Goal: Task Accomplishment & Management: Complete application form

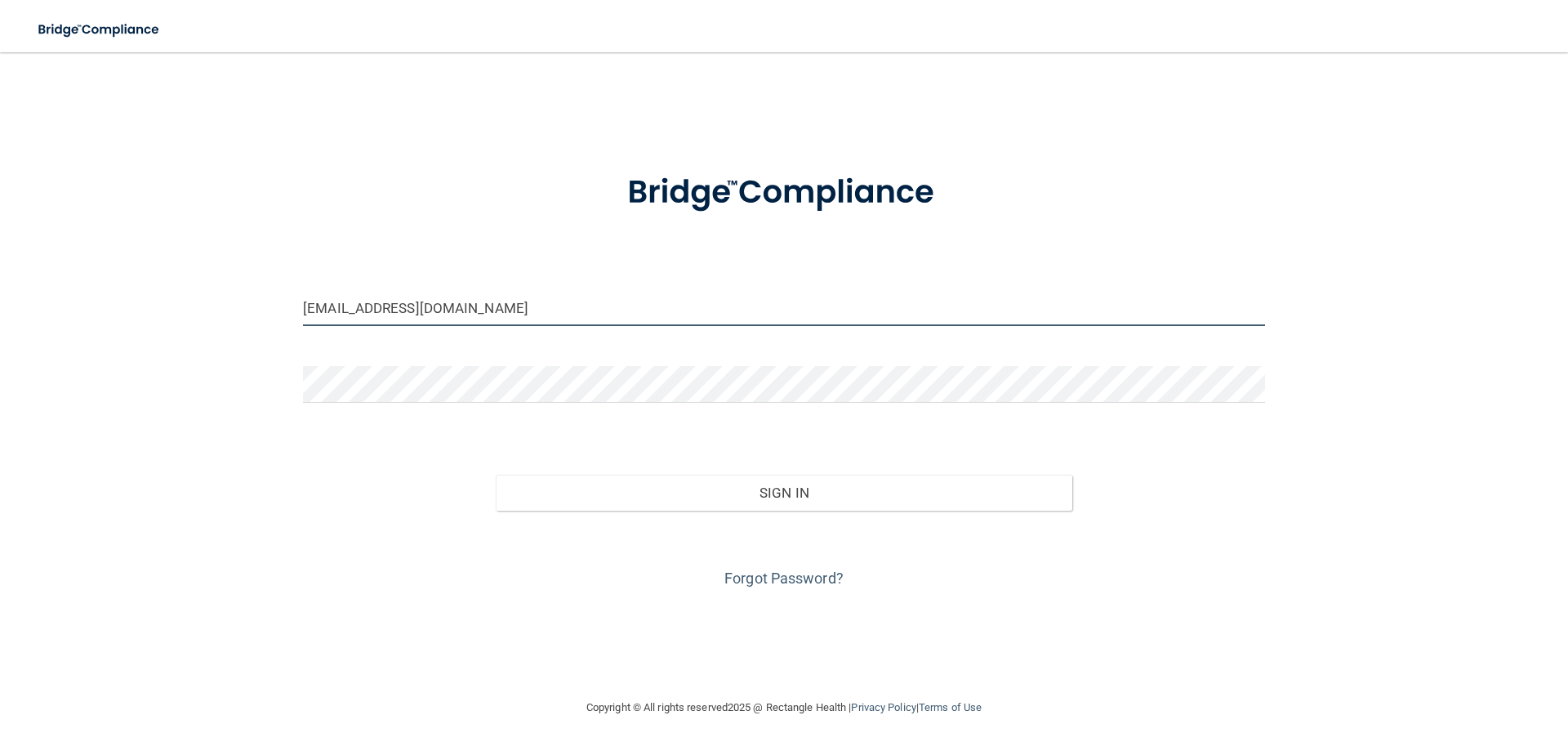
click at [333, 306] on input "[EMAIL_ADDRESS][DOMAIN_NAME]" at bounding box center [784, 308] width 962 height 37
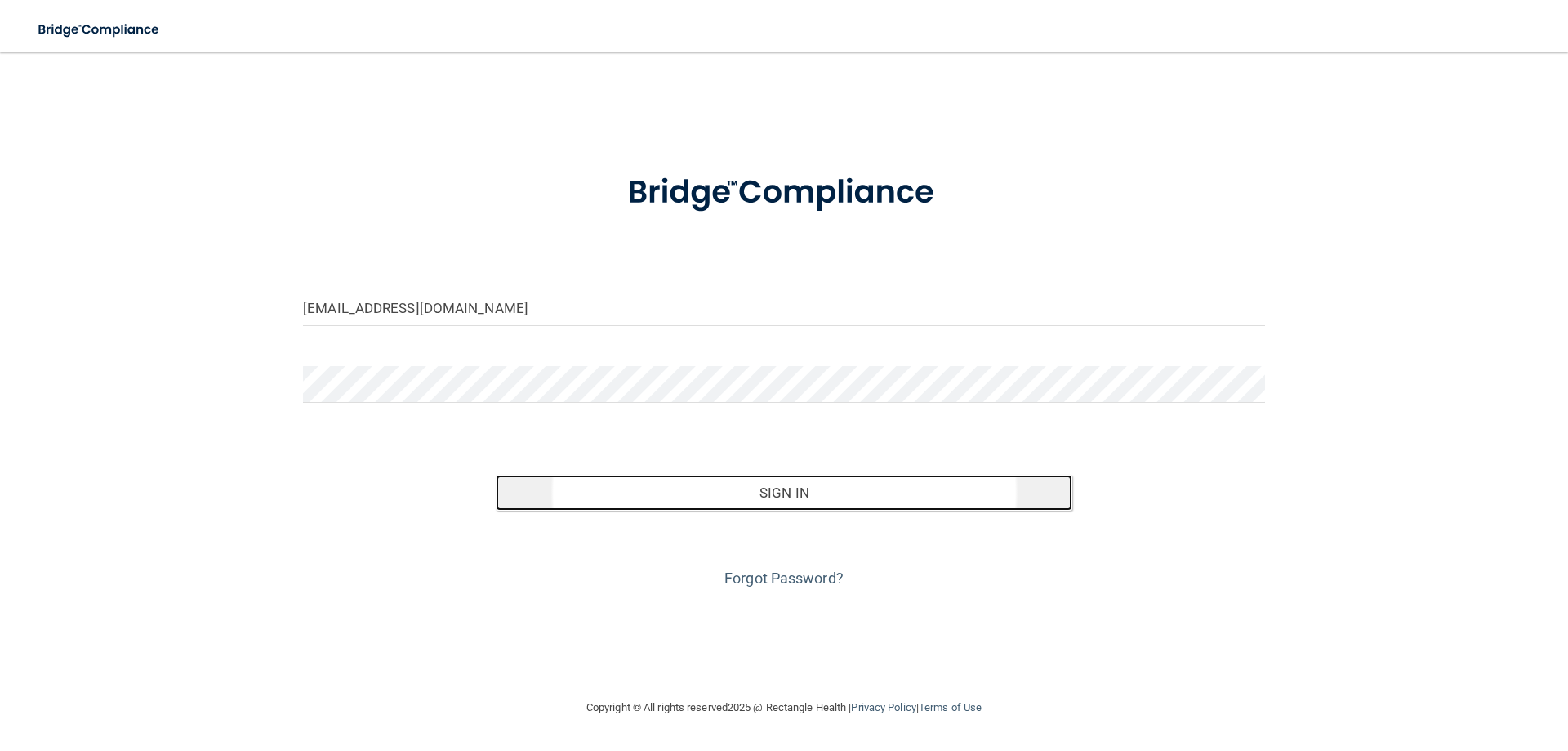
click at [798, 499] on button "Sign In" at bounding box center [784, 493] width 577 height 36
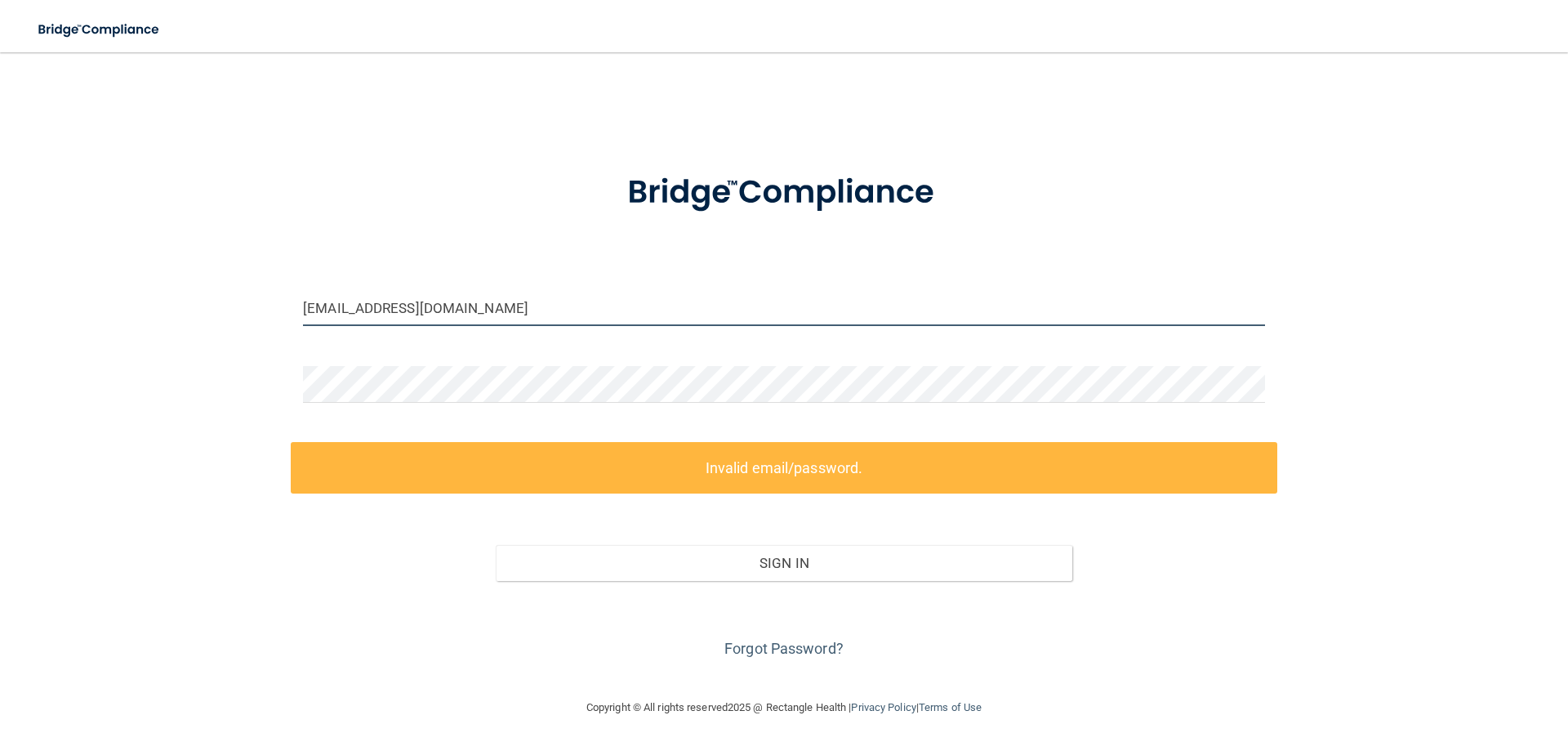
drag, startPoint x: 341, startPoint y: 312, endPoint x: 266, endPoint y: 306, distance: 75.2
click at [266, 306] on div "[EMAIL_ADDRESS][DOMAIN_NAME] Invalid email/password. You don't have permission …" at bounding box center [784, 375] width 1503 height 613
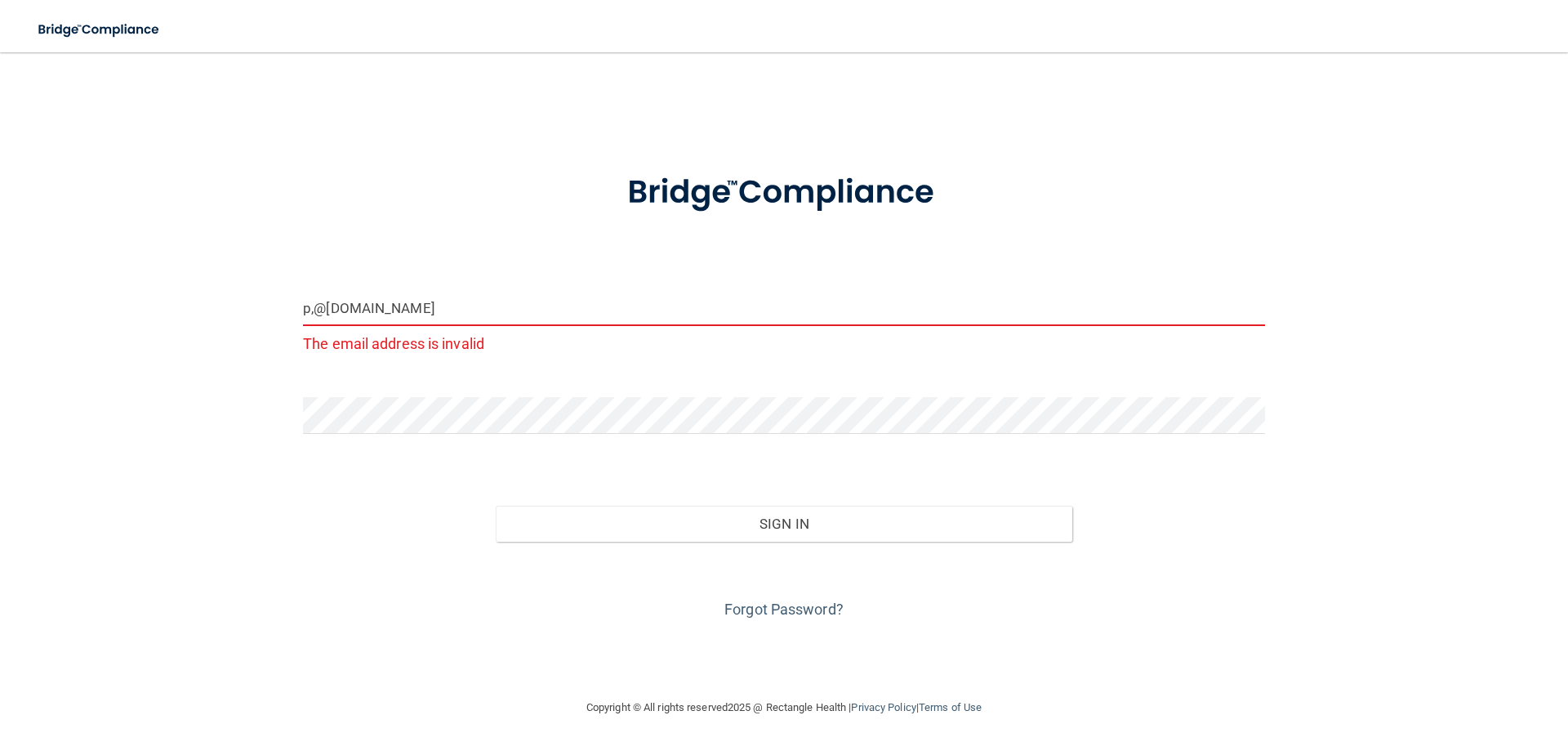
click at [495, 505] on button "Sign In" at bounding box center [784, 523] width 577 height 36
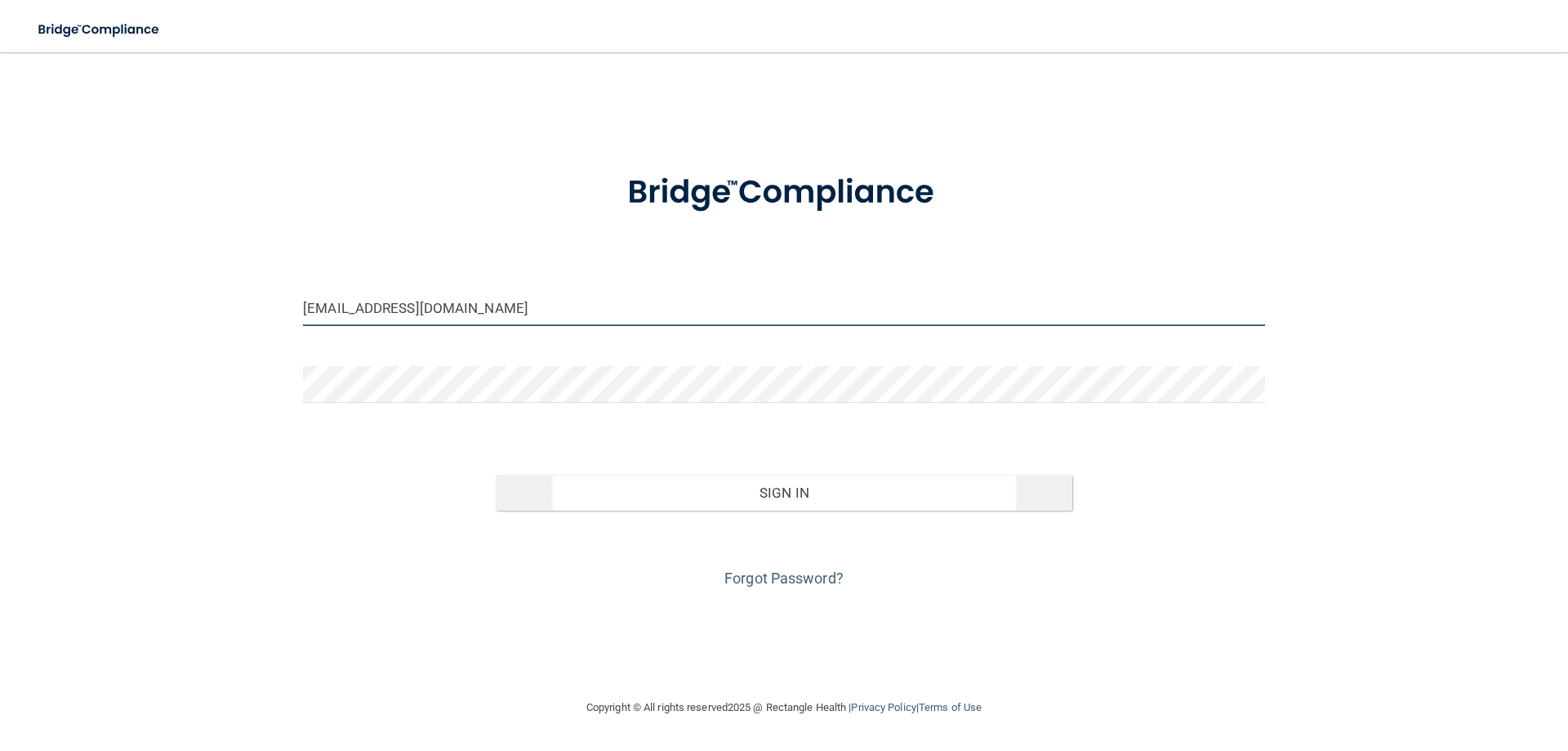
type input "[EMAIL_ADDRESS][DOMAIN_NAME]"
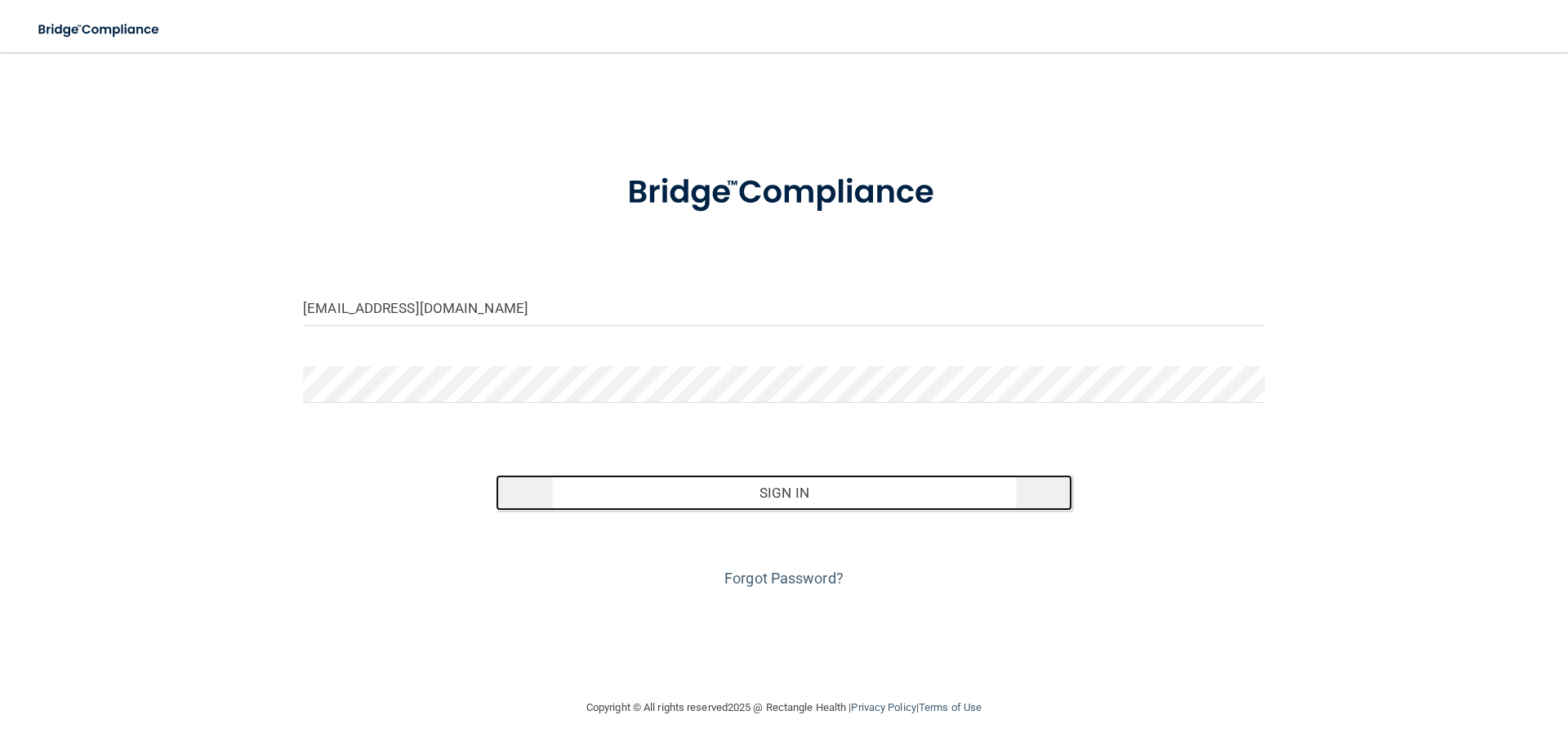
click at [778, 501] on button "Sign In" at bounding box center [784, 493] width 577 height 36
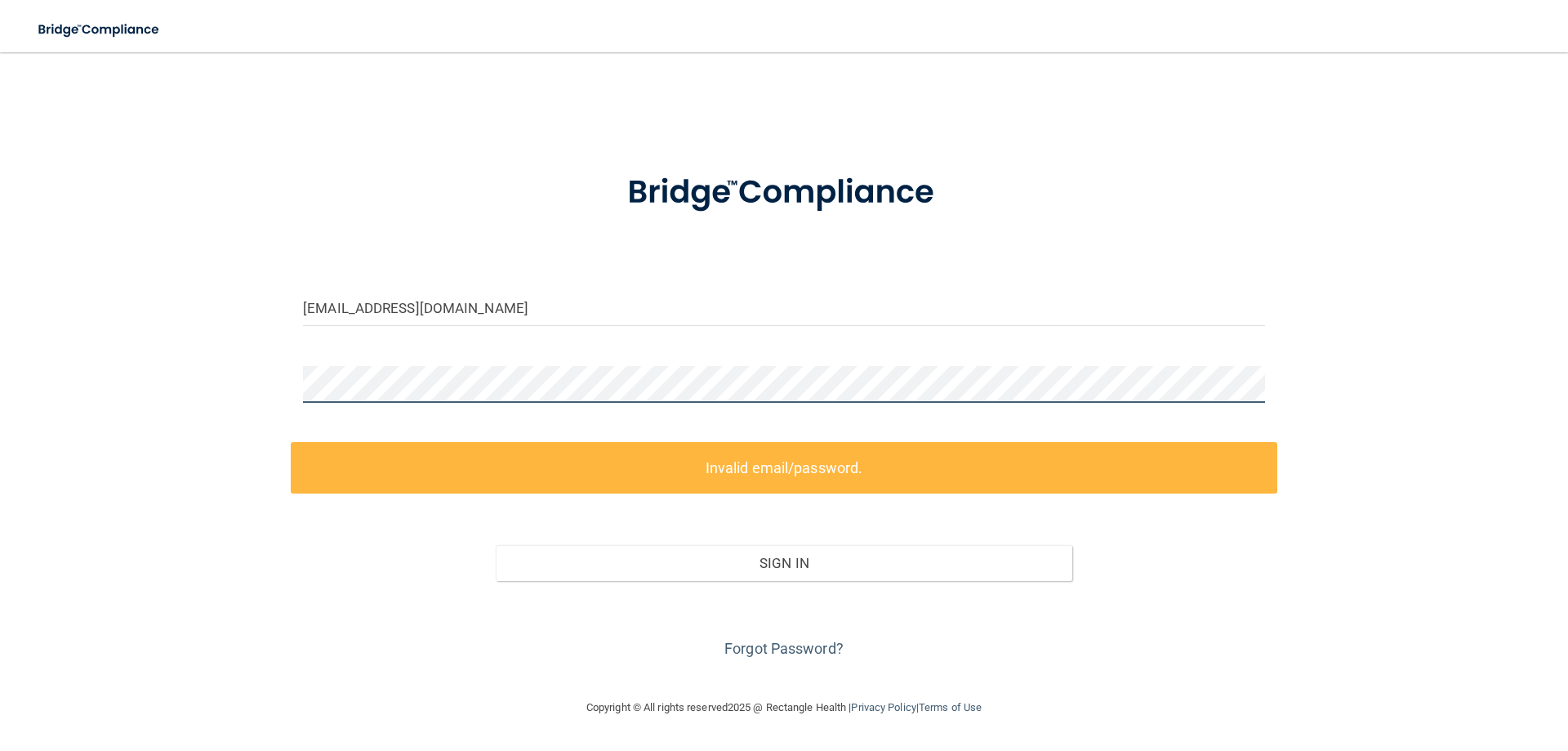
click at [216, 381] on div "[EMAIL_ADDRESS][DOMAIN_NAME] Invalid email/password. You don't have permission …" at bounding box center [784, 375] width 1503 height 613
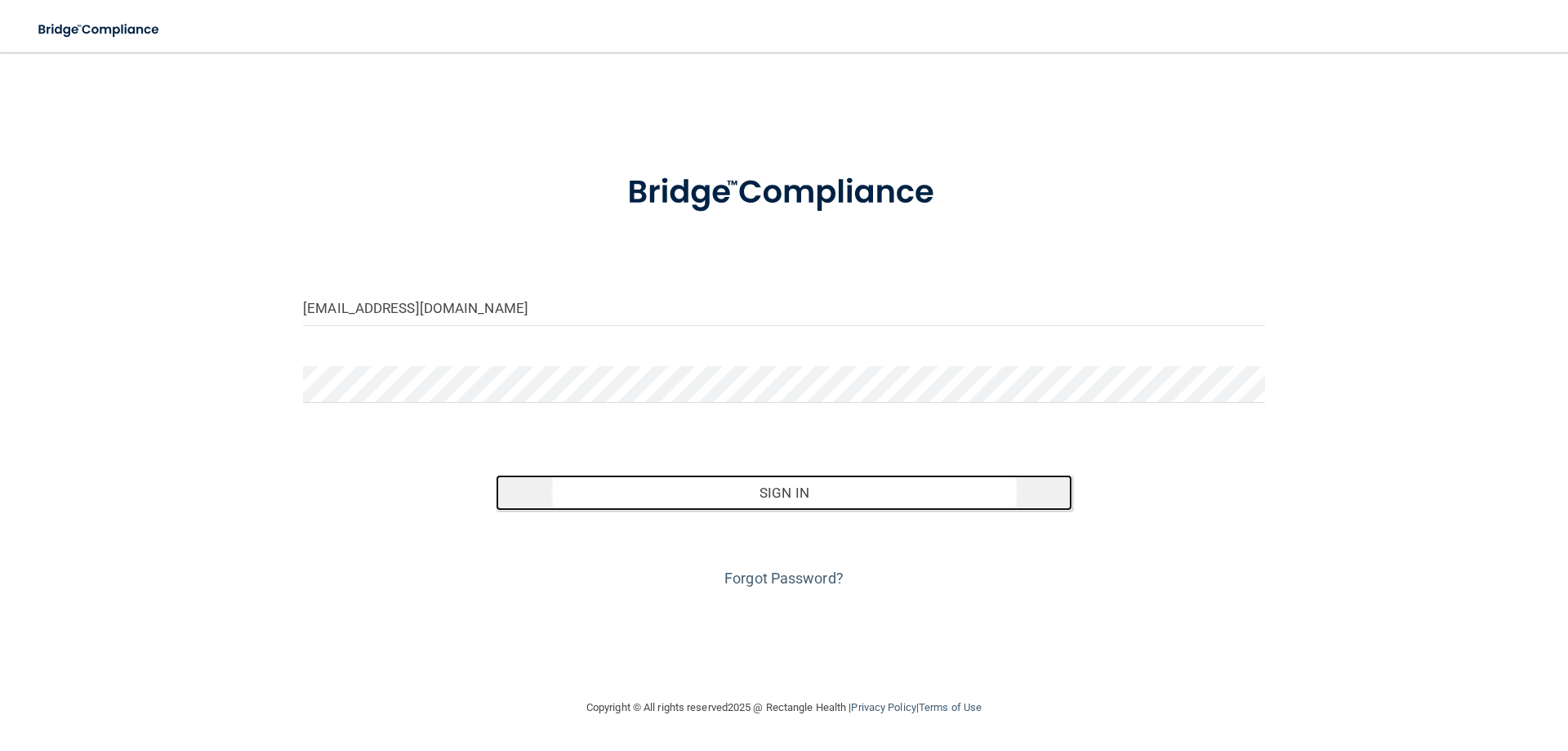
click at [792, 499] on button "Sign In" at bounding box center [784, 493] width 577 height 36
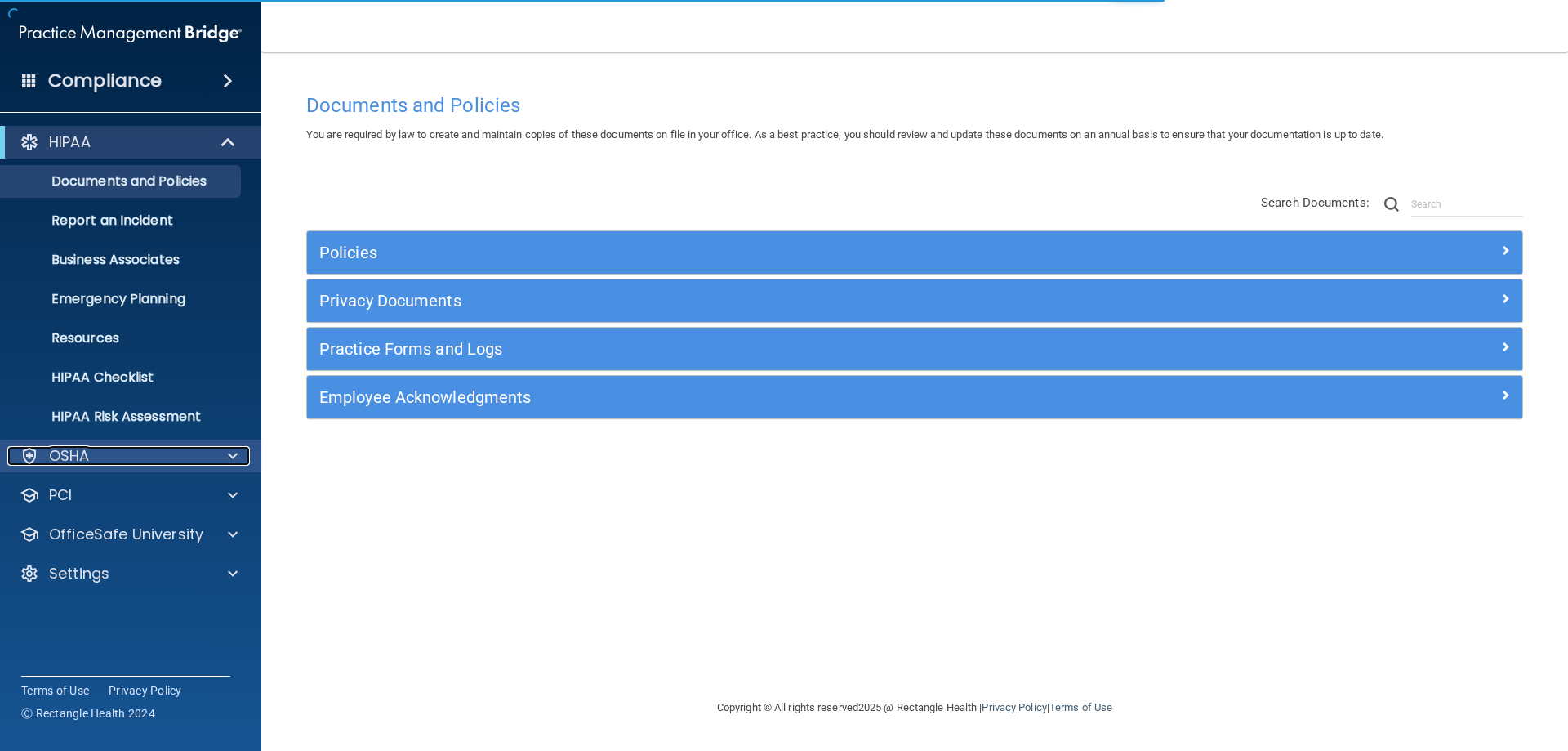
click at [165, 455] on div "OSHA" at bounding box center [109, 455] width 203 height 20
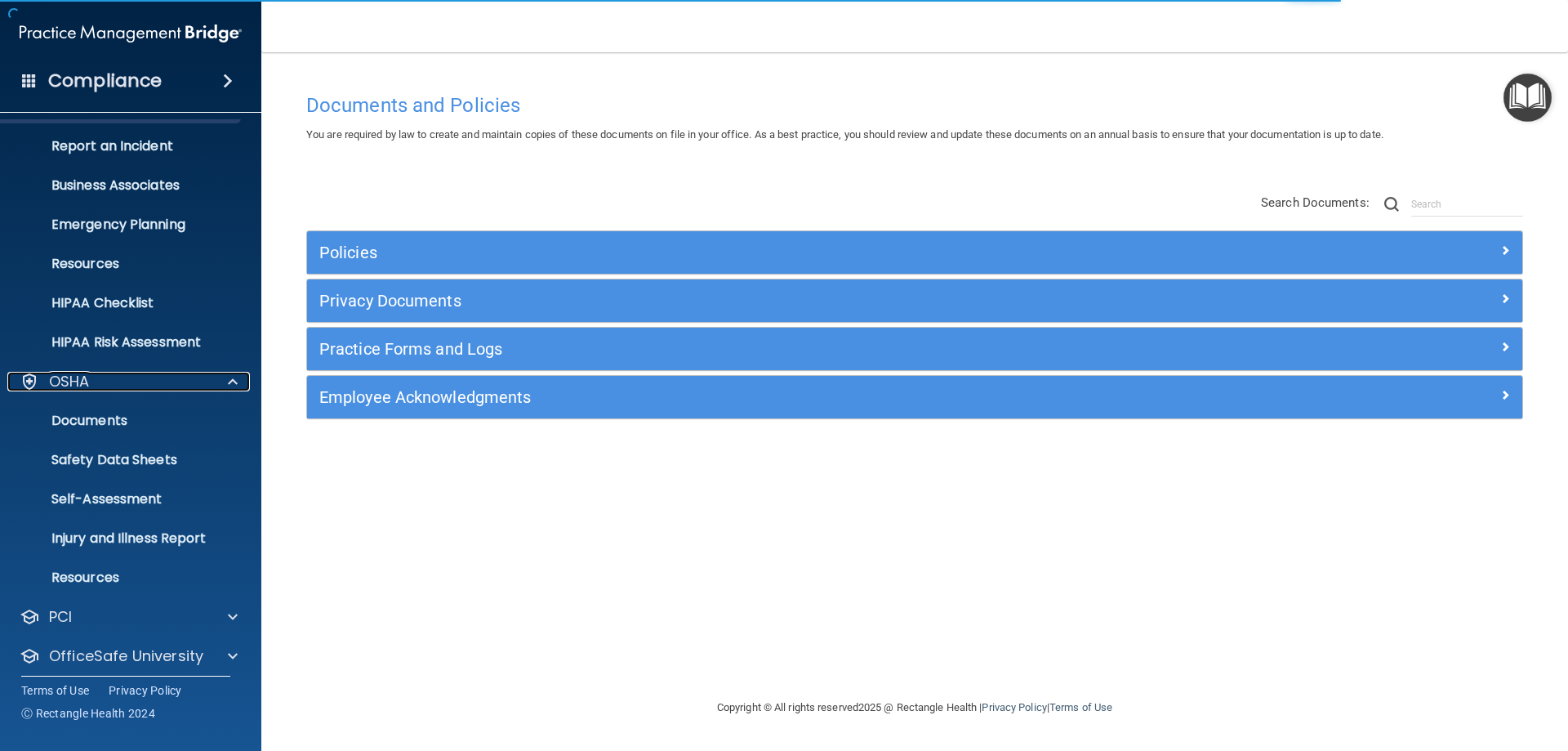
scroll to position [123, 0]
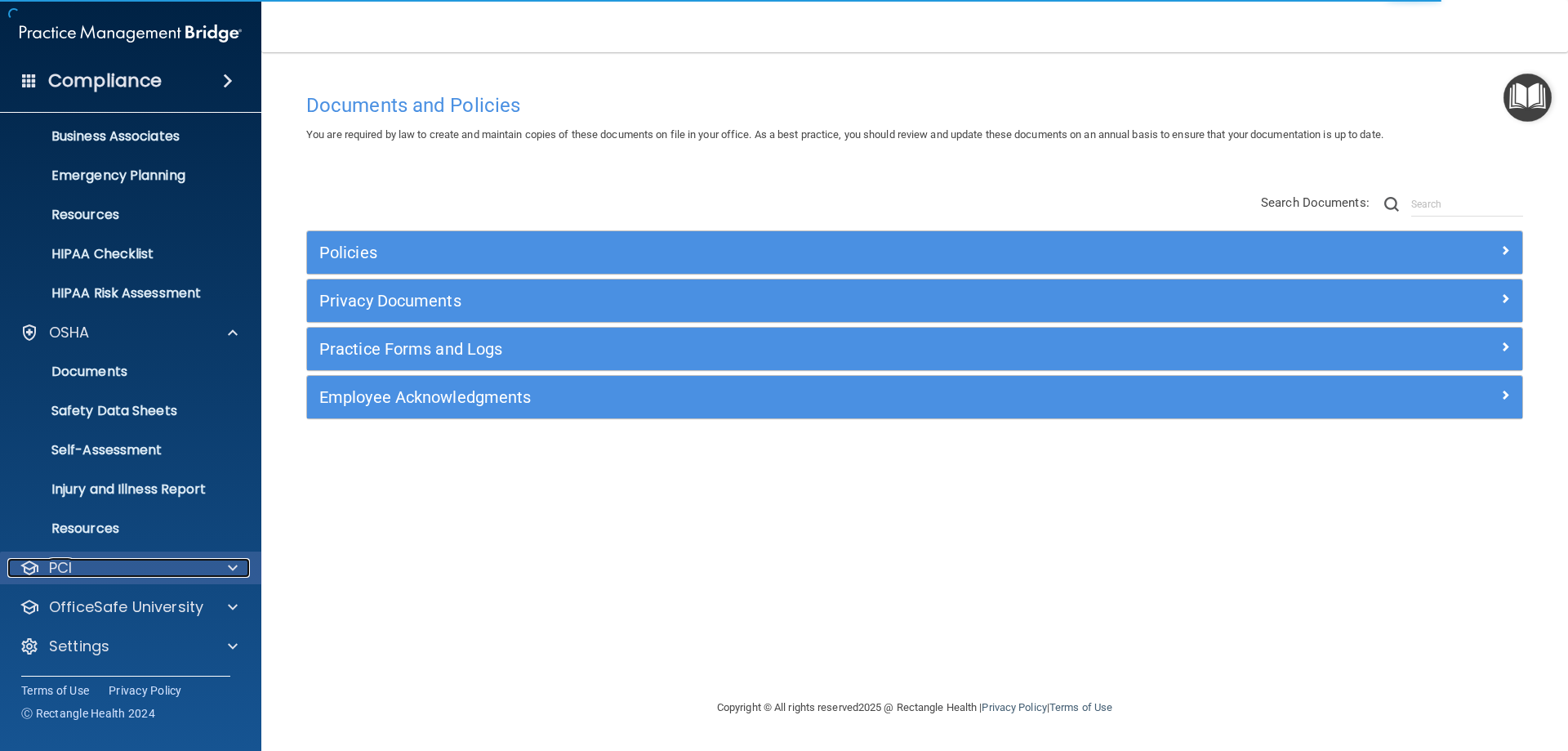
click at [180, 566] on div "PCI" at bounding box center [109, 568] width 203 height 20
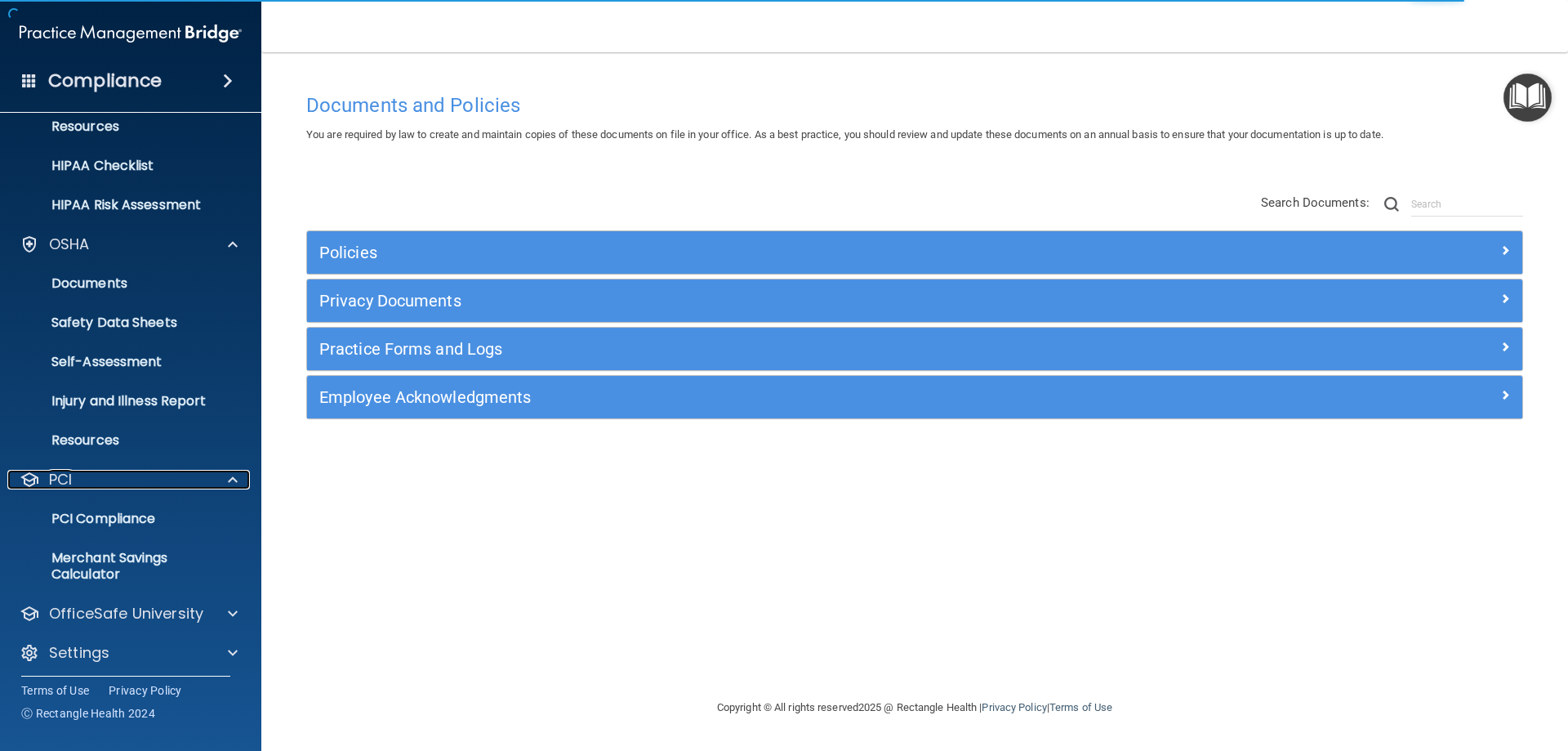
scroll to position [218, 0]
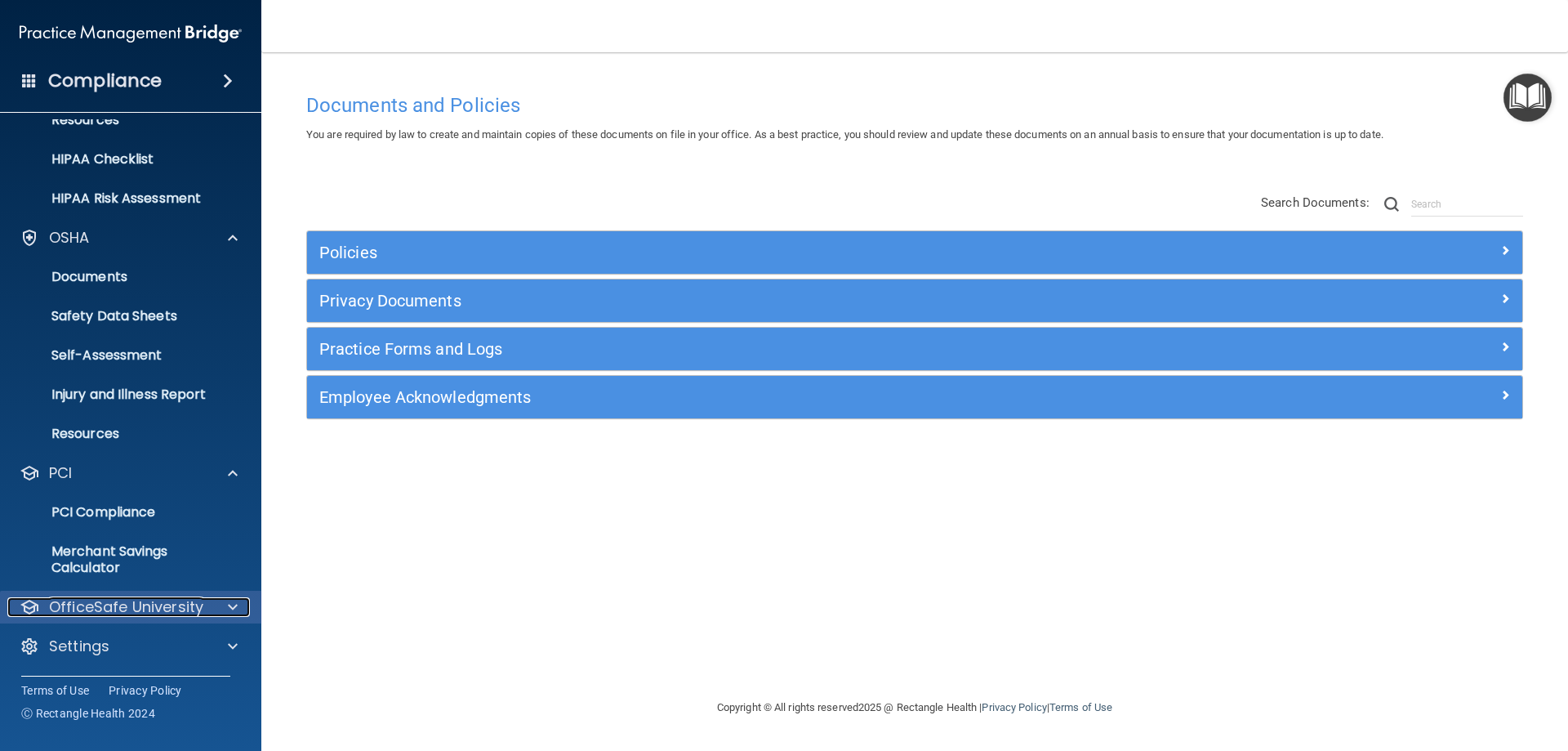
click at [153, 608] on p "OfficeSafe University" at bounding box center [126, 607] width 154 height 20
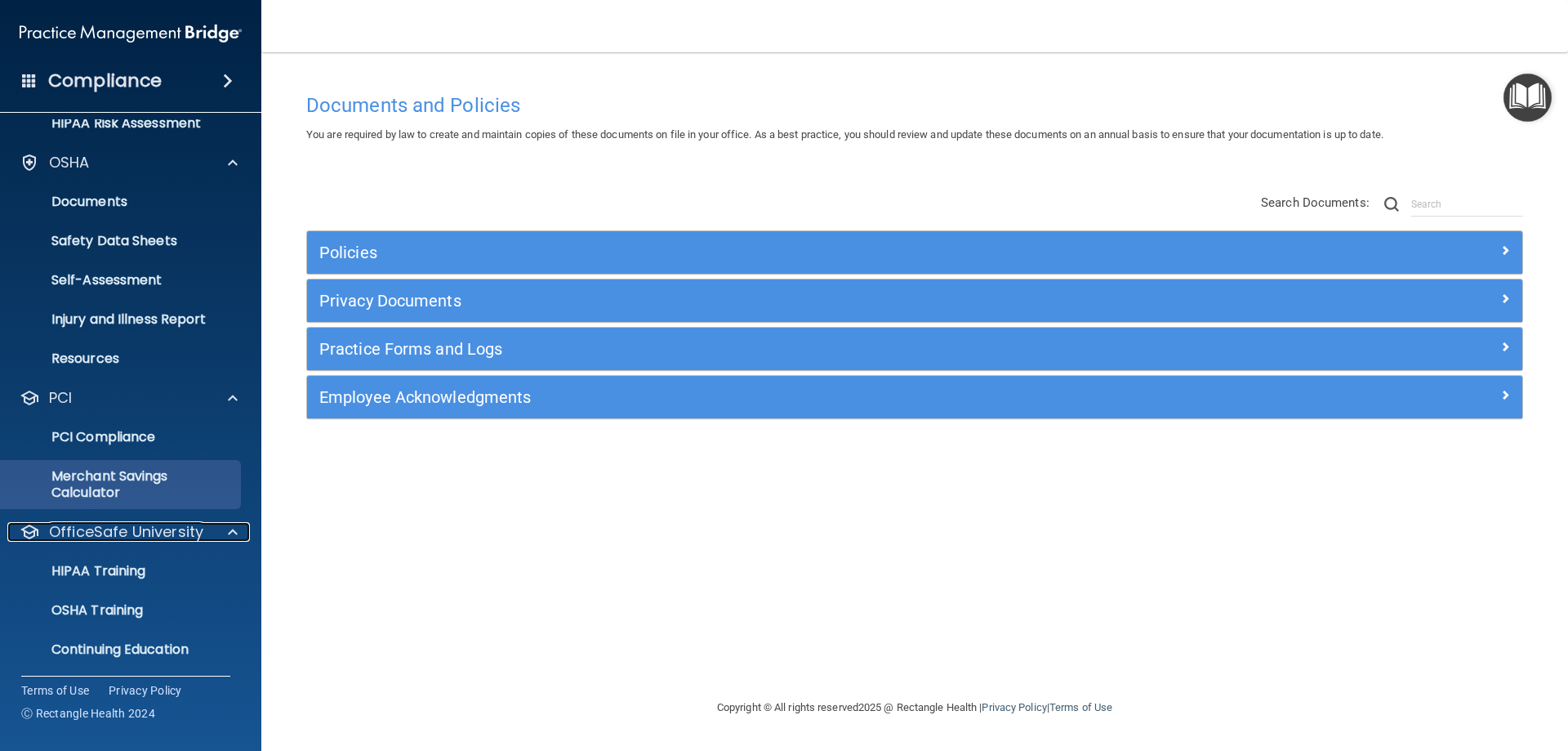
scroll to position [336, 0]
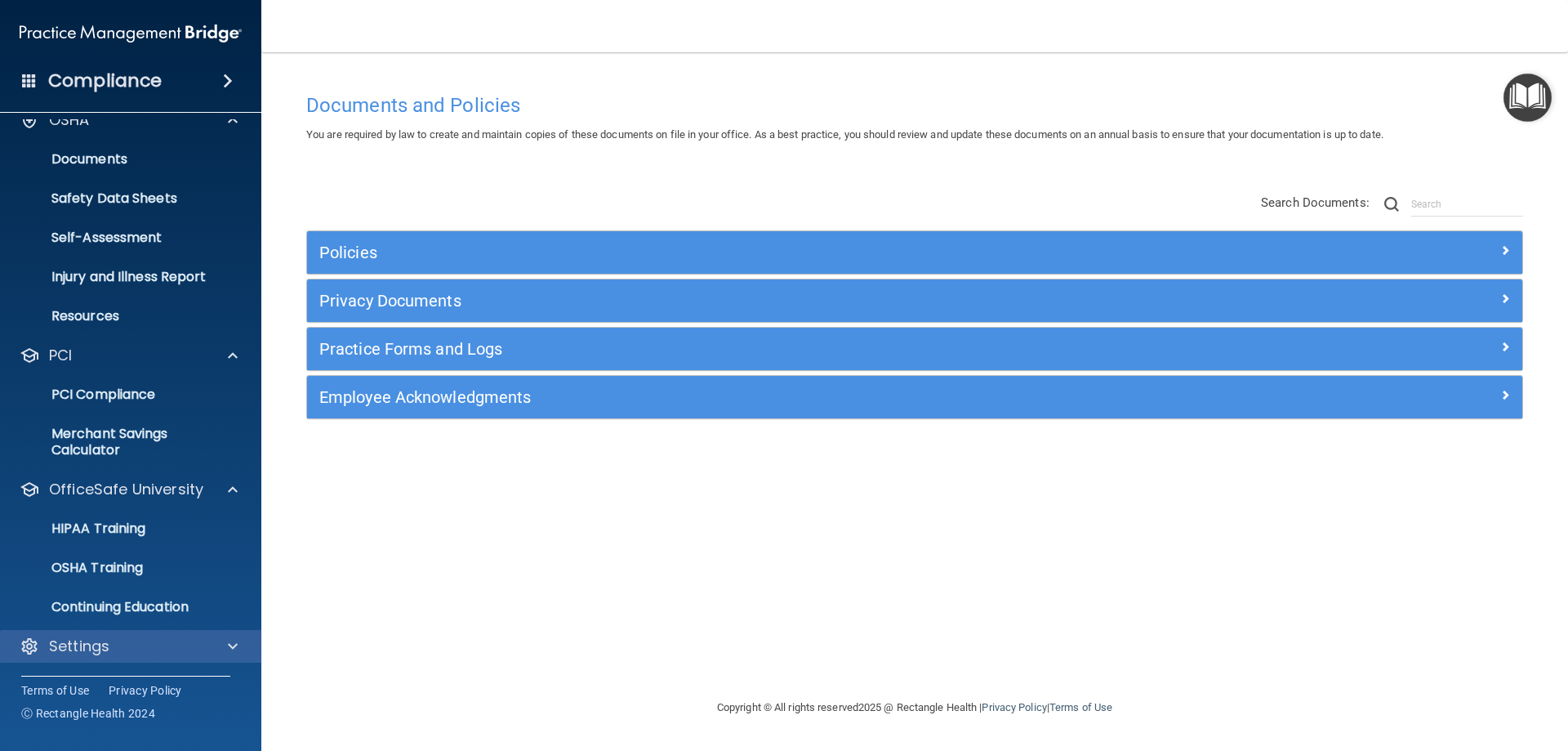
click at [146, 632] on div "Settings" at bounding box center [131, 647] width 262 height 33
click at [226, 643] on div at bounding box center [230, 647] width 41 height 20
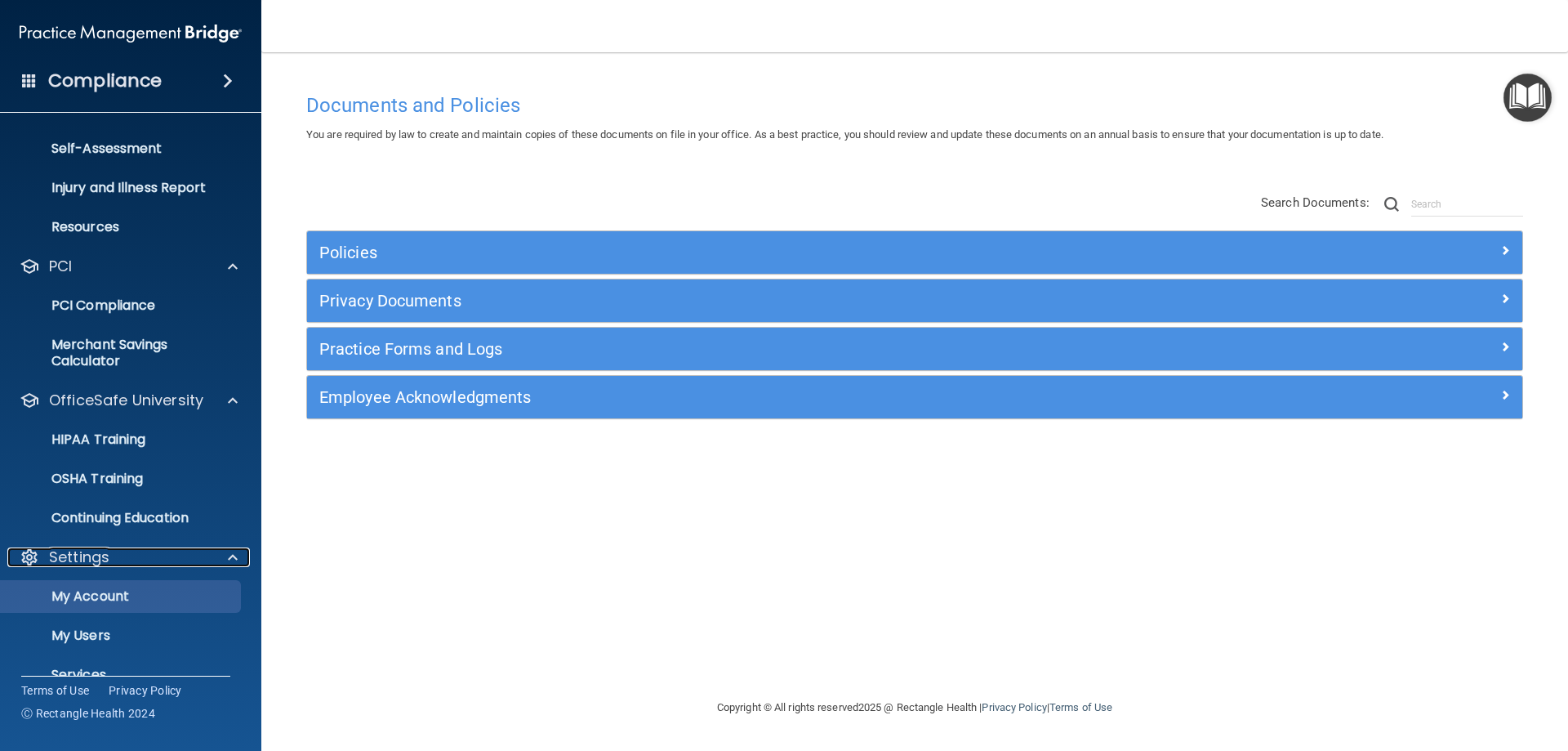
scroll to position [493, 0]
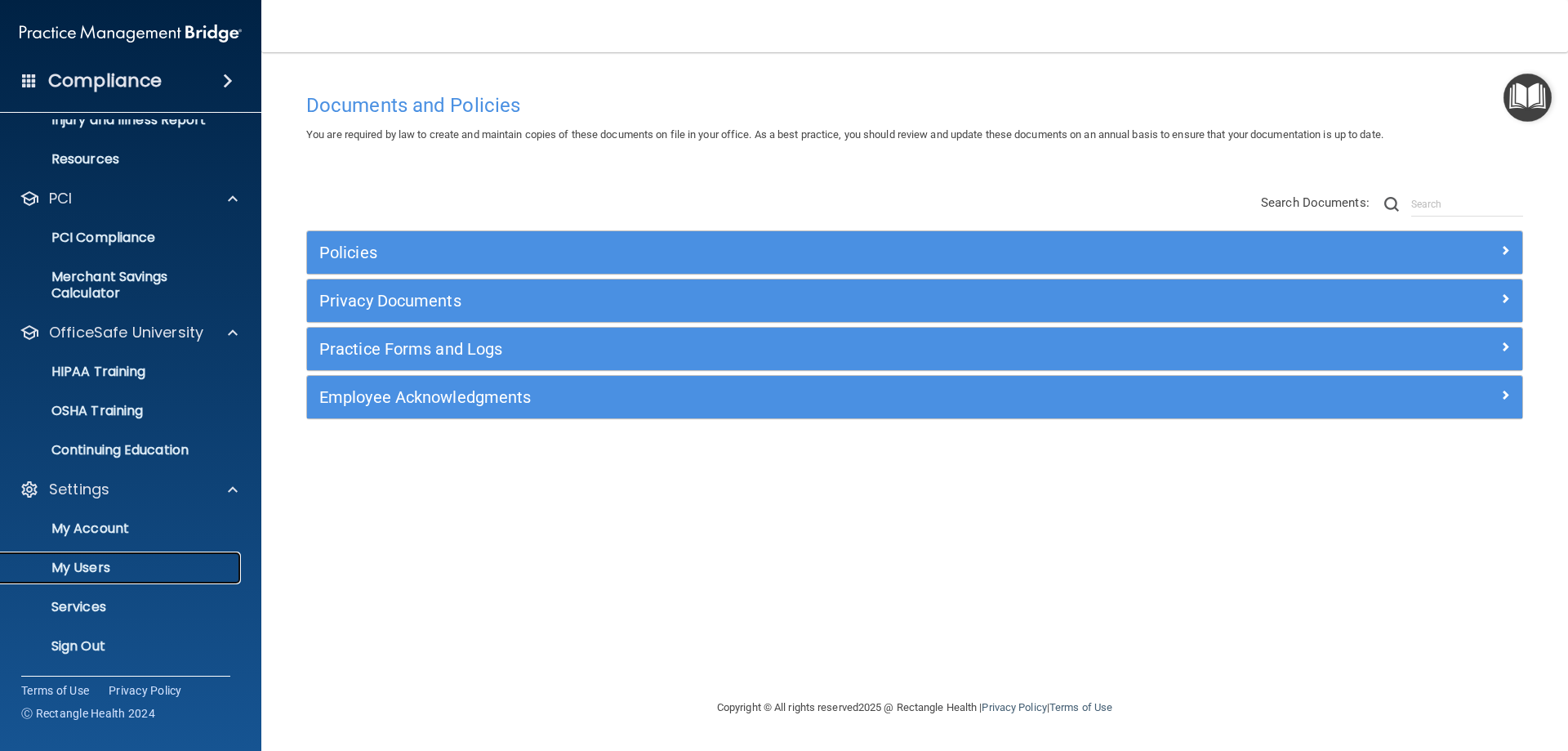
click at [135, 572] on p "My Users" at bounding box center [122, 568] width 223 height 17
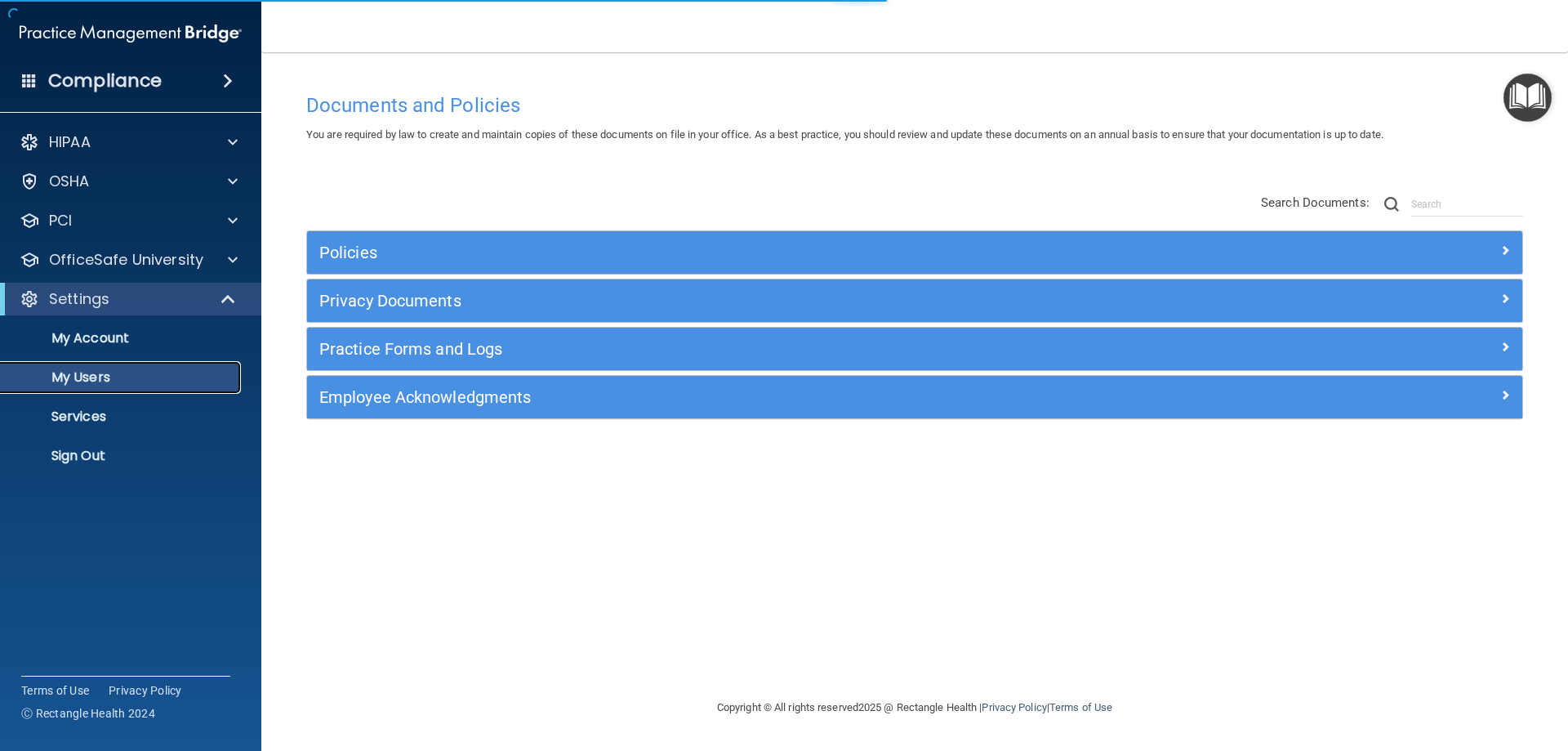
click at [161, 366] on link "My Users" at bounding box center [112, 377] width 257 height 33
select select "20"
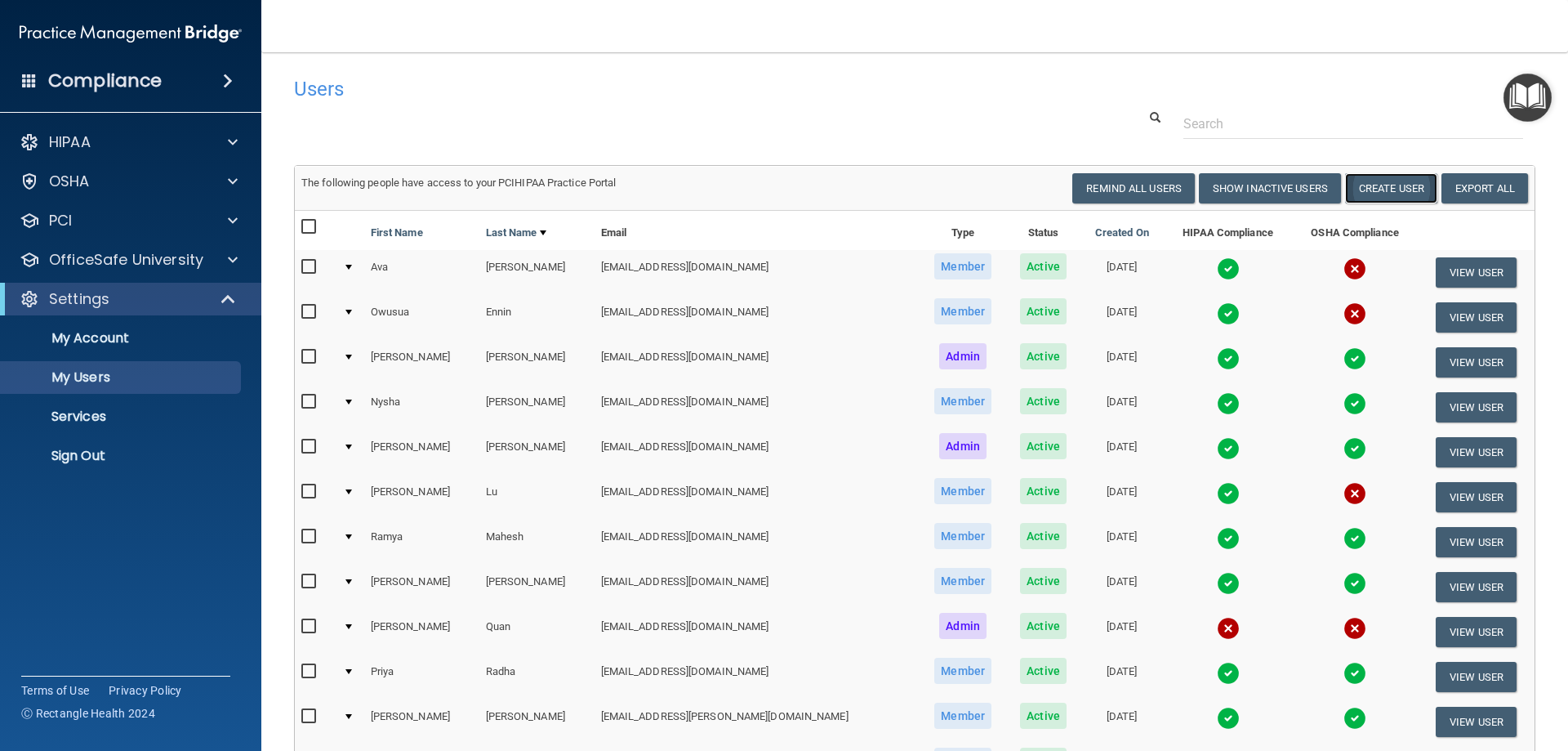
click at [1392, 184] on button "Create User" at bounding box center [1392, 188] width 93 height 30
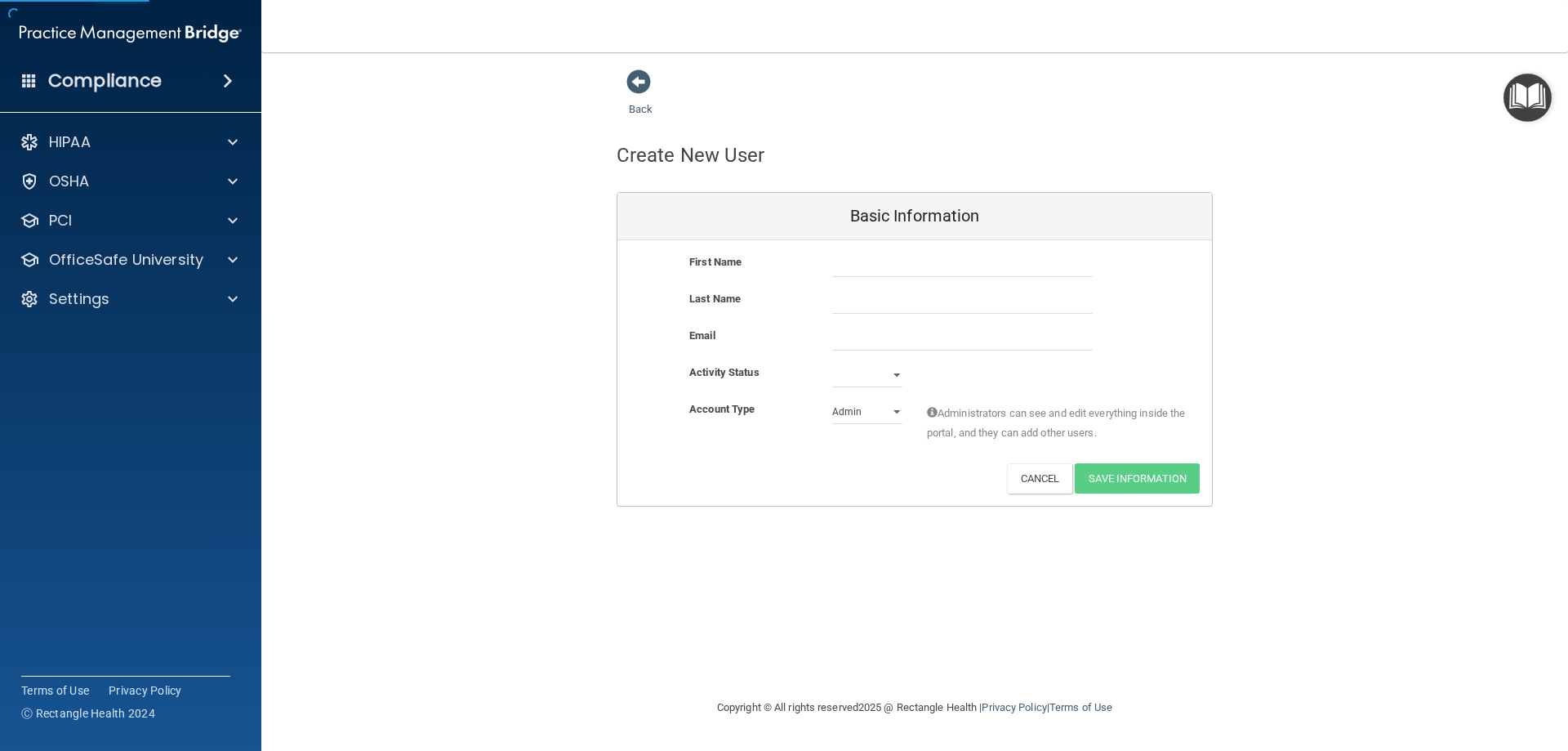
click at [898, 249] on div "First Name Last Name Email Activity Status Active Inactive Account Type Practic…" at bounding box center [915, 373] width 595 height 265
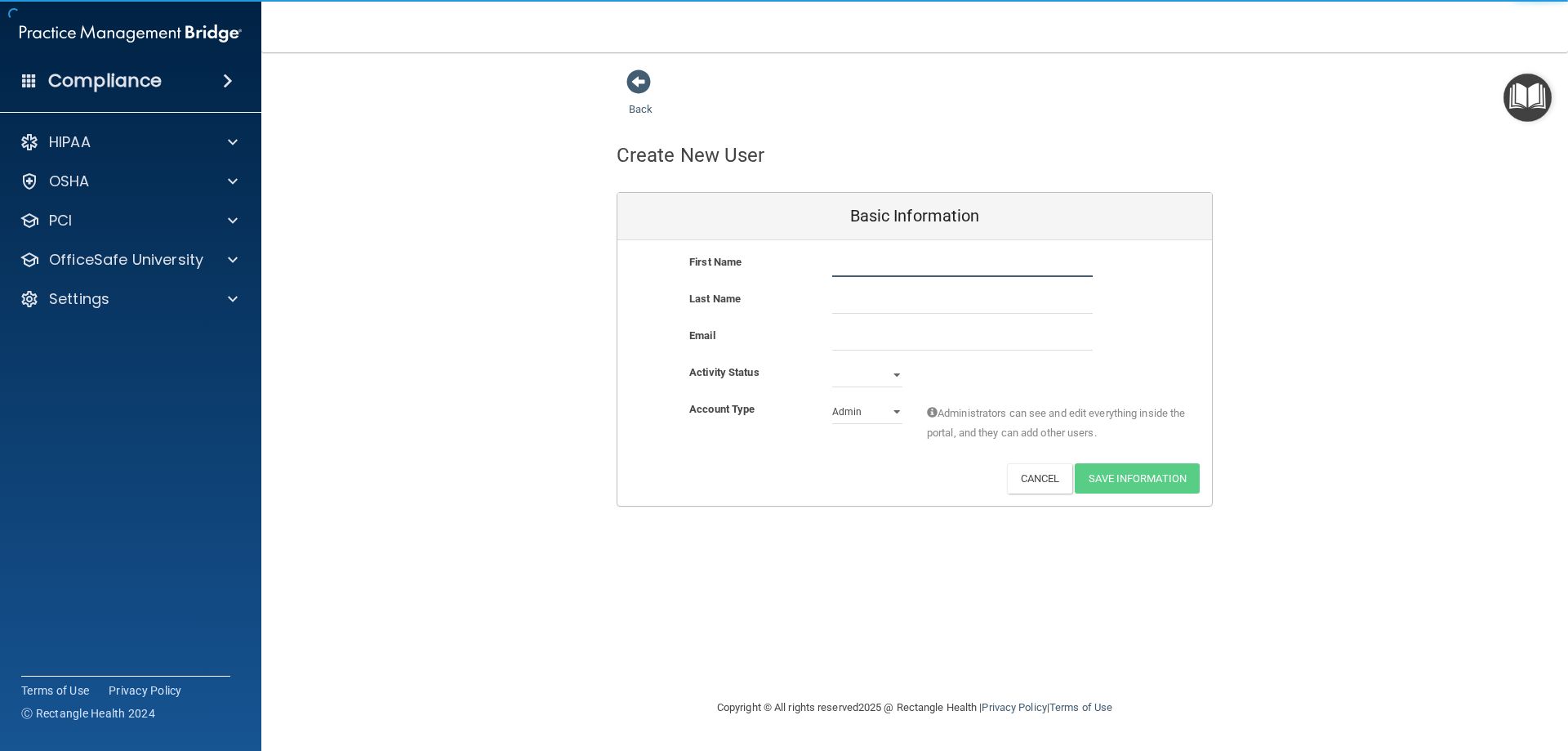
click at [893, 264] on input "text" at bounding box center [962, 264] width 260 height 24
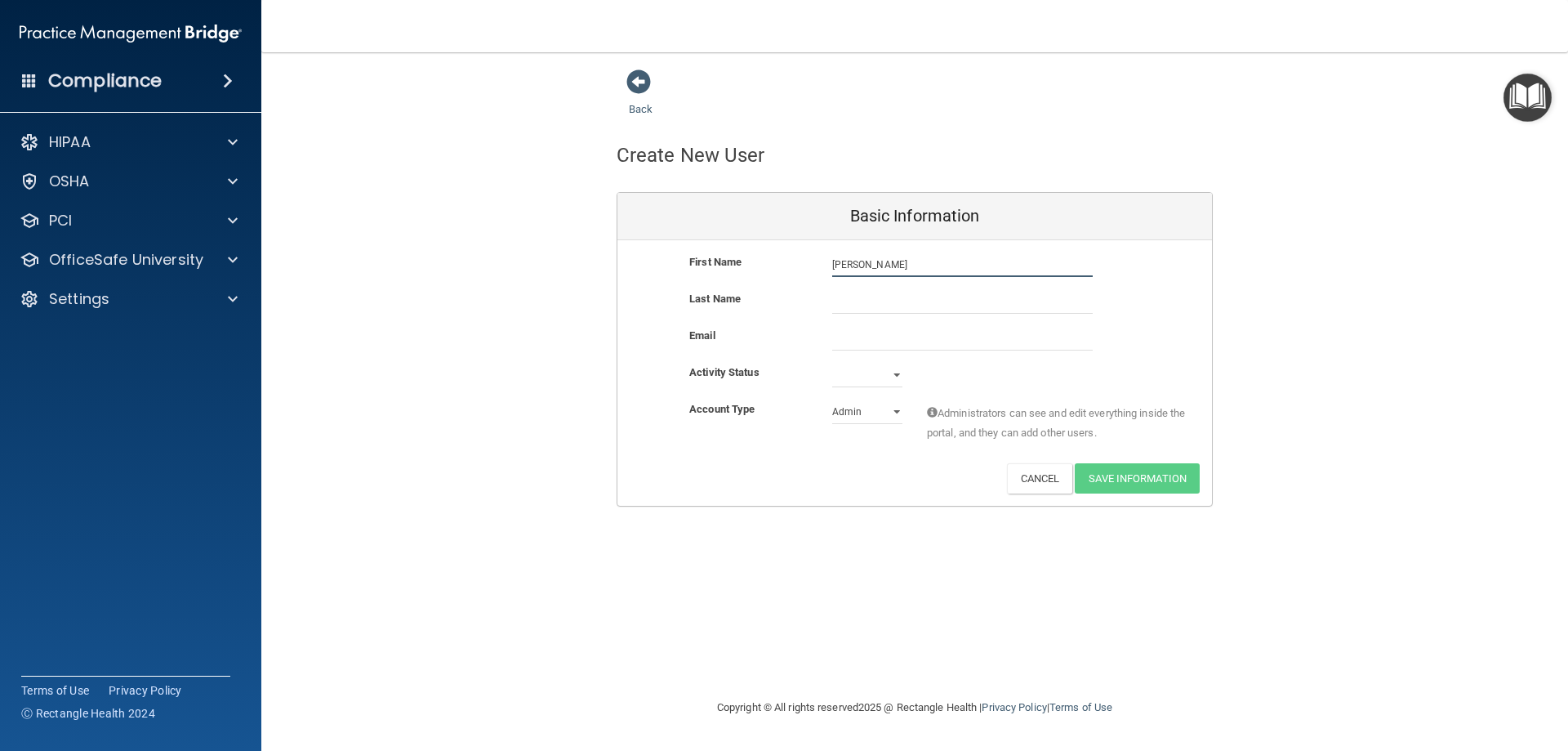
type input "[PERSON_NAME]"
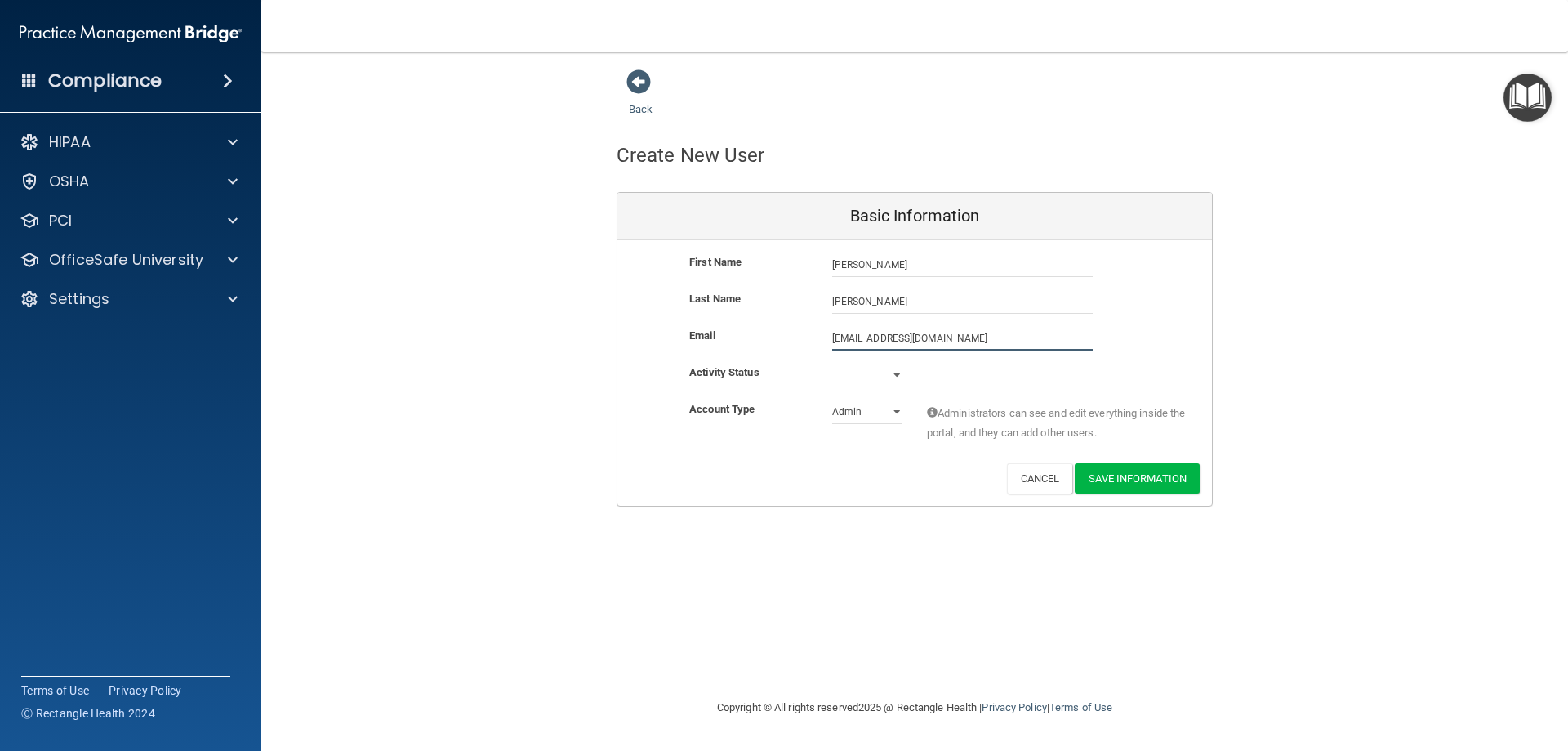
type input "[EMAIL_ADDRESS][DOMAIN_NAME]"
click at [891, 375] on select "Active Inactive" at bounding box center [868, 375] width 70 height 24
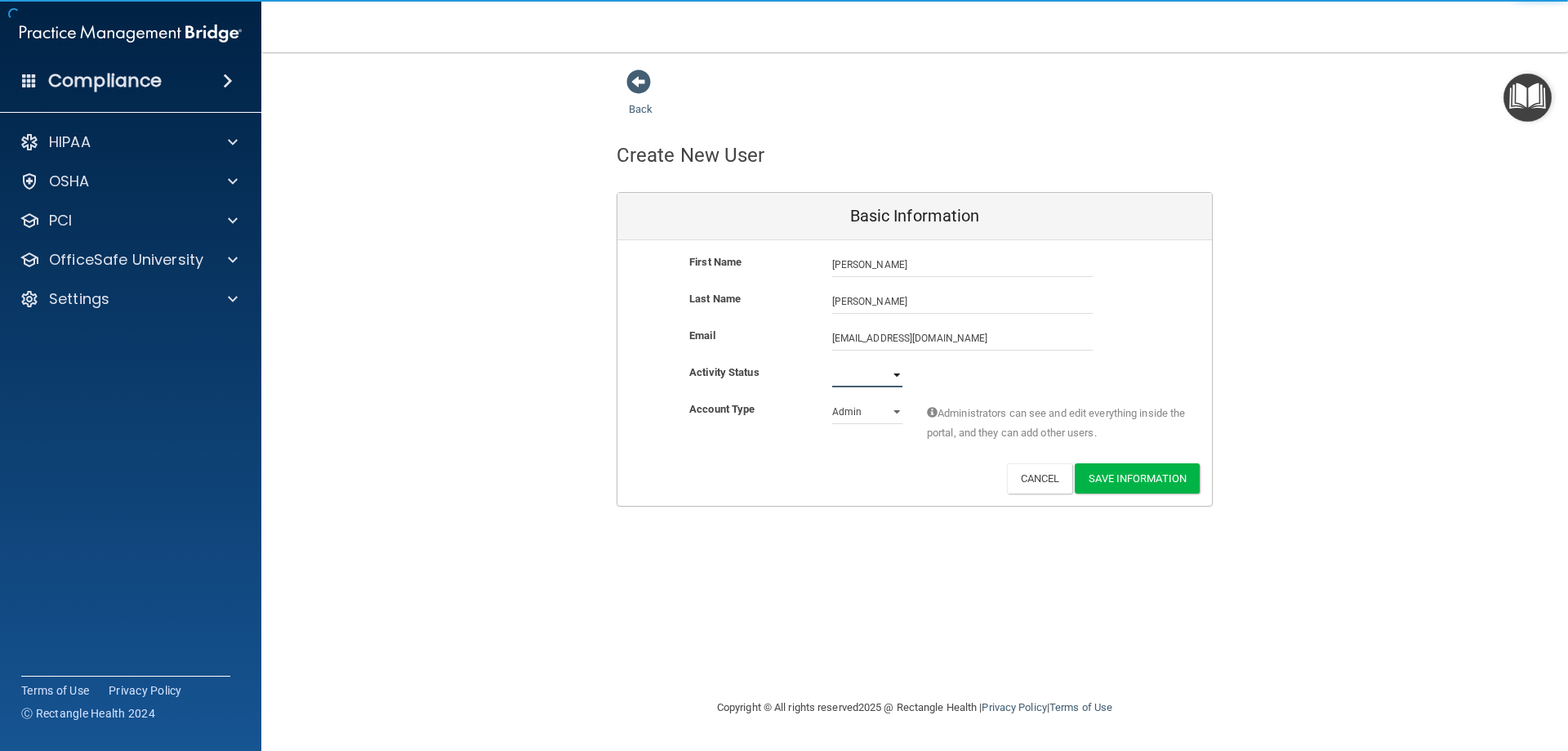
select select "active"
click at [833, 363] on select "Active Inactive" at bounding box center [868, 375] width 70 height 24
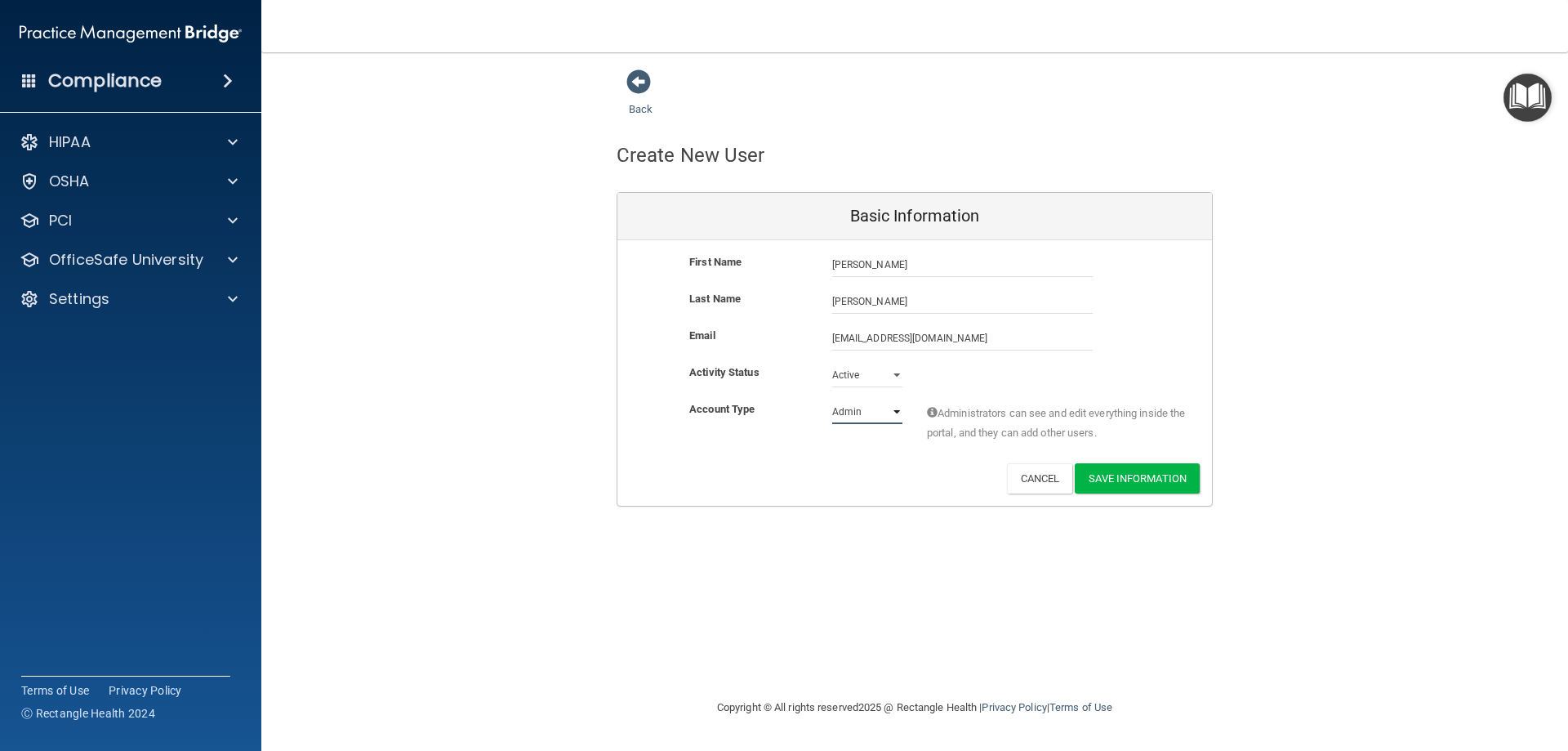
click at [888, 411] on select "Admin Member" at bounding box center [868, 412] width 70 height 24
select select "practice_member"
click at [833, 400] on select "Admin Member" at bounding box center [868, 412] width 70 height 24
click at [1168, 478] on button "Save Information" at bounding box center [1137, 478] width 125 height 30
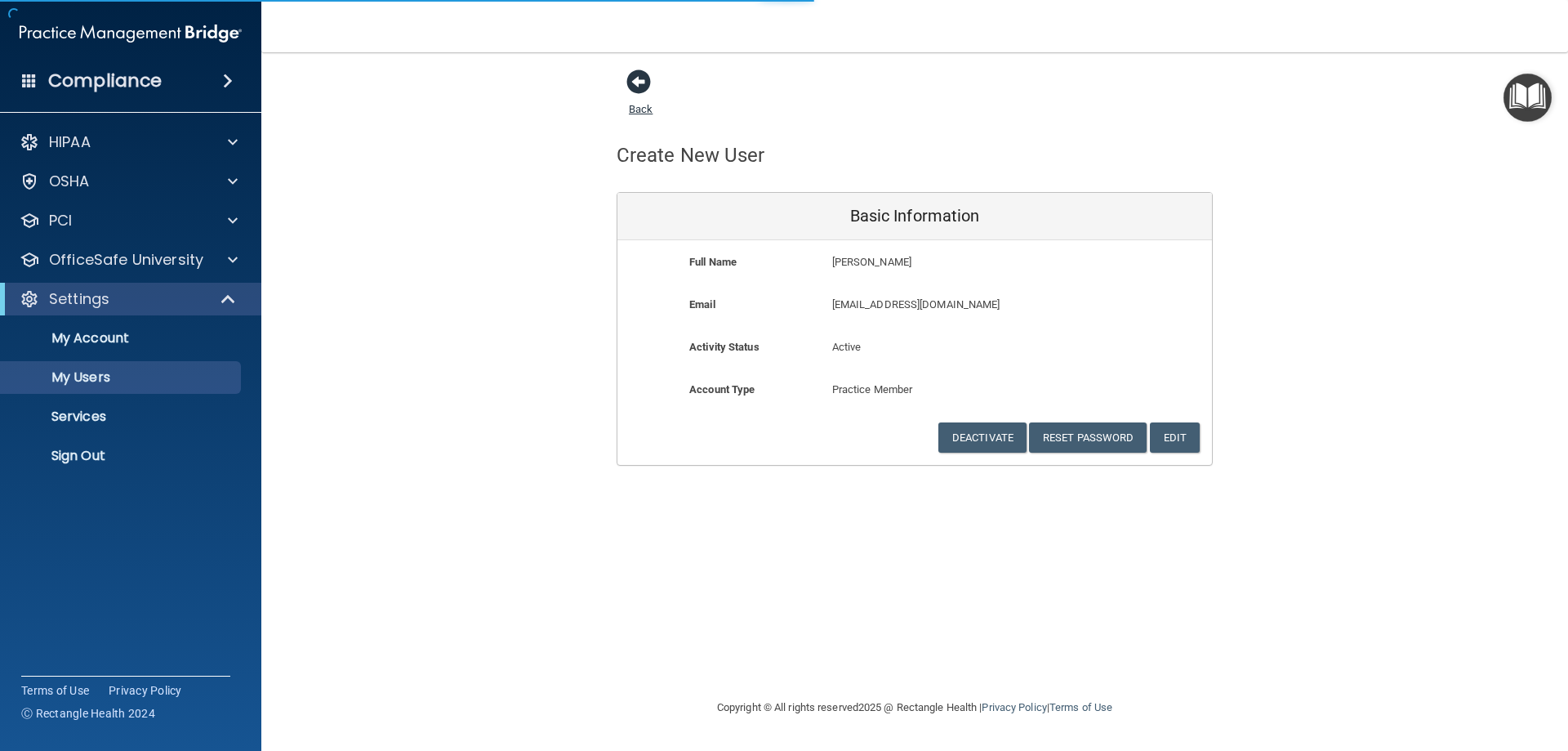
click at [642, 86] on span at bounding box center [638, 81] width 24 height 24
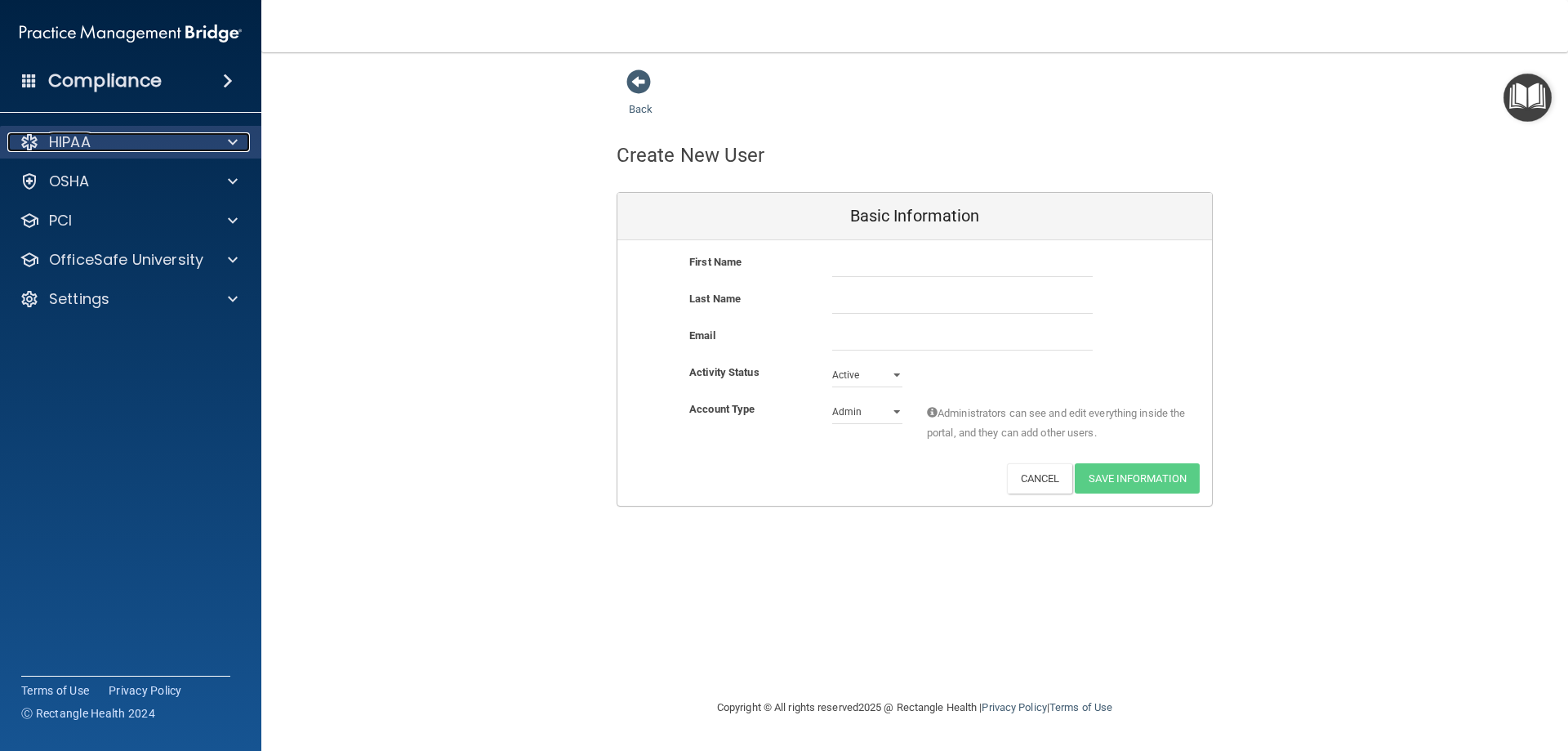
click at [102, 141] on div "HIPAA" at bounding box center [109, 142] width 203 height 20
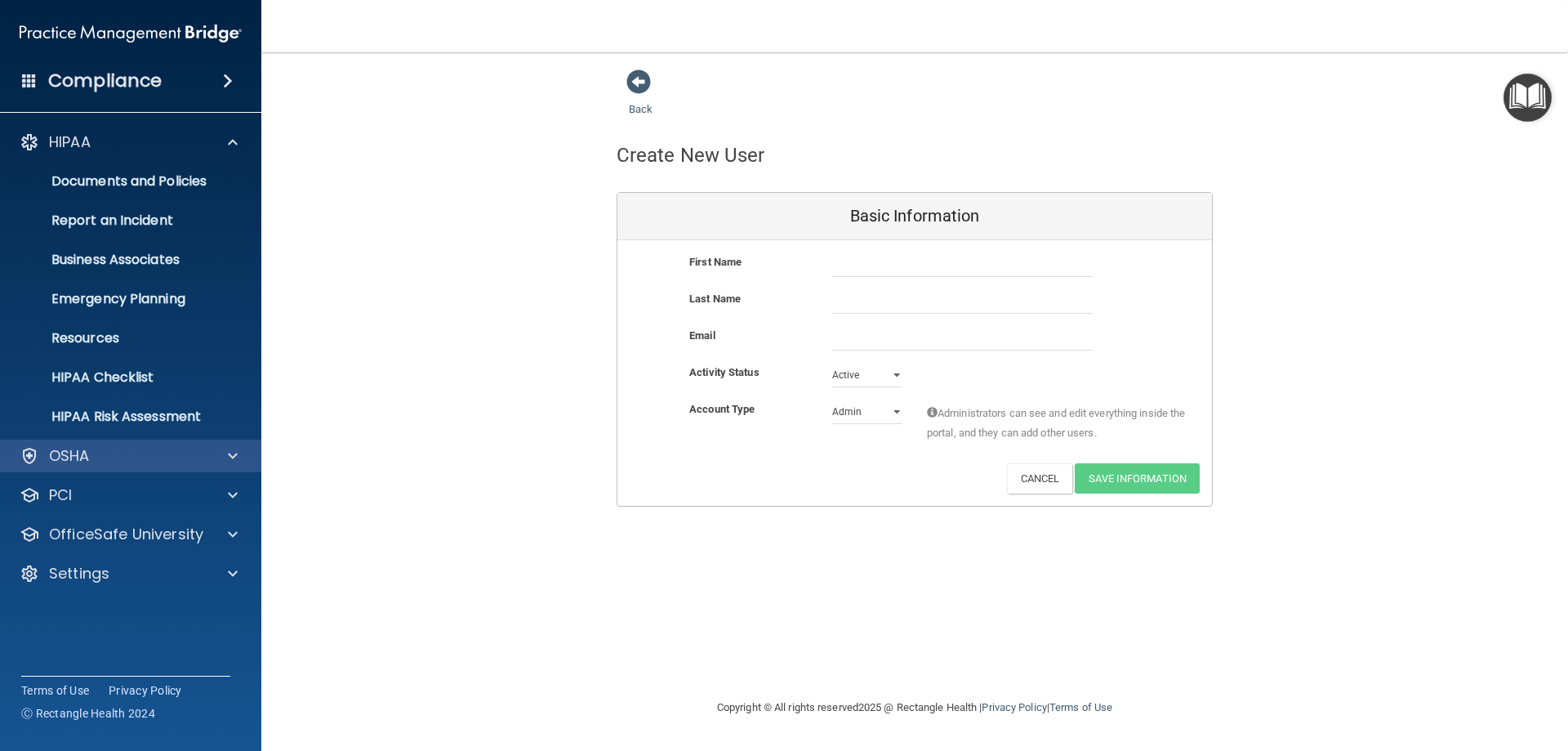
click at [99, 445] on div "OSHA" at bounding box center [131, 456] width 262 height 33
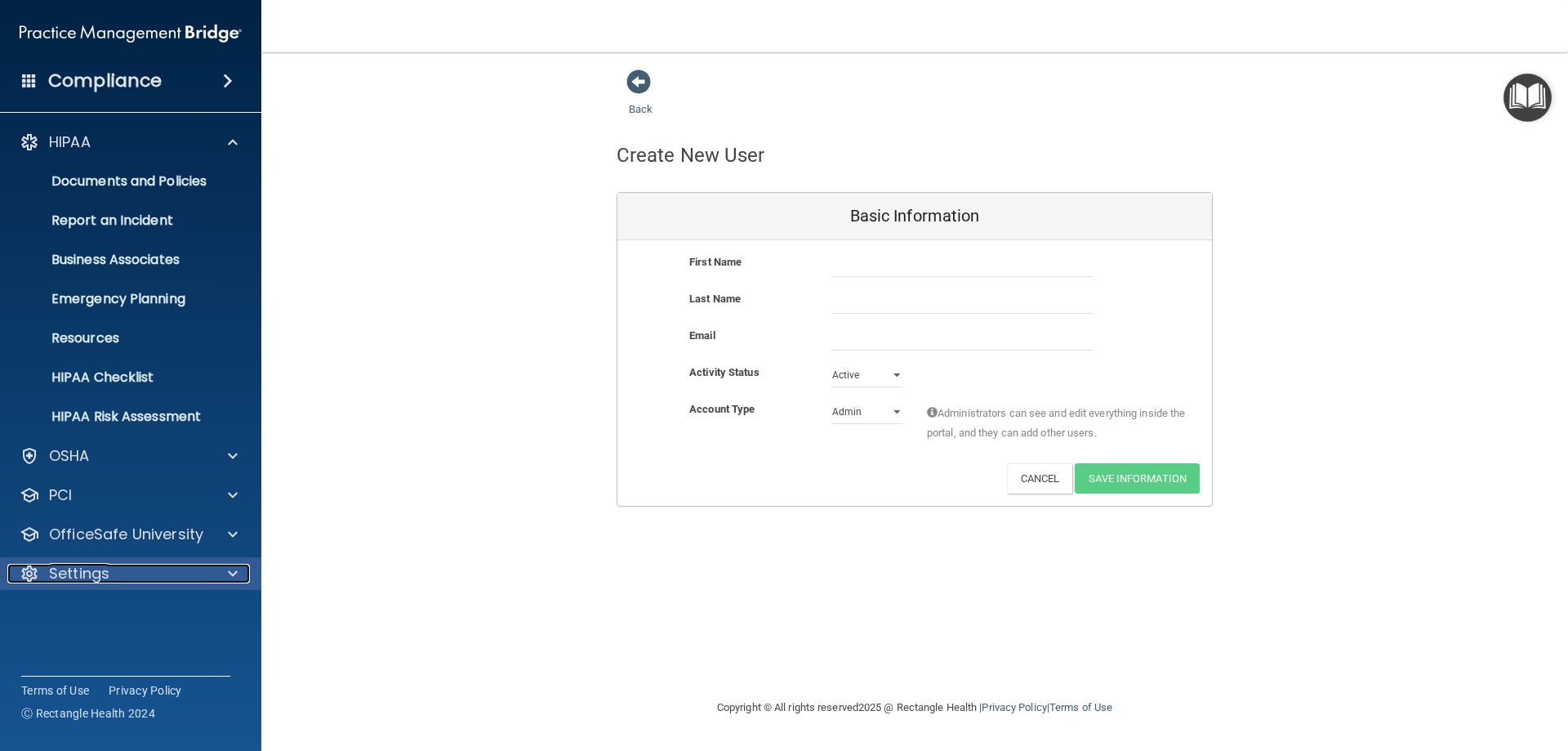
click at [107, 573] on p "Settings" at bounding box center [79, 573] width 60 height 20
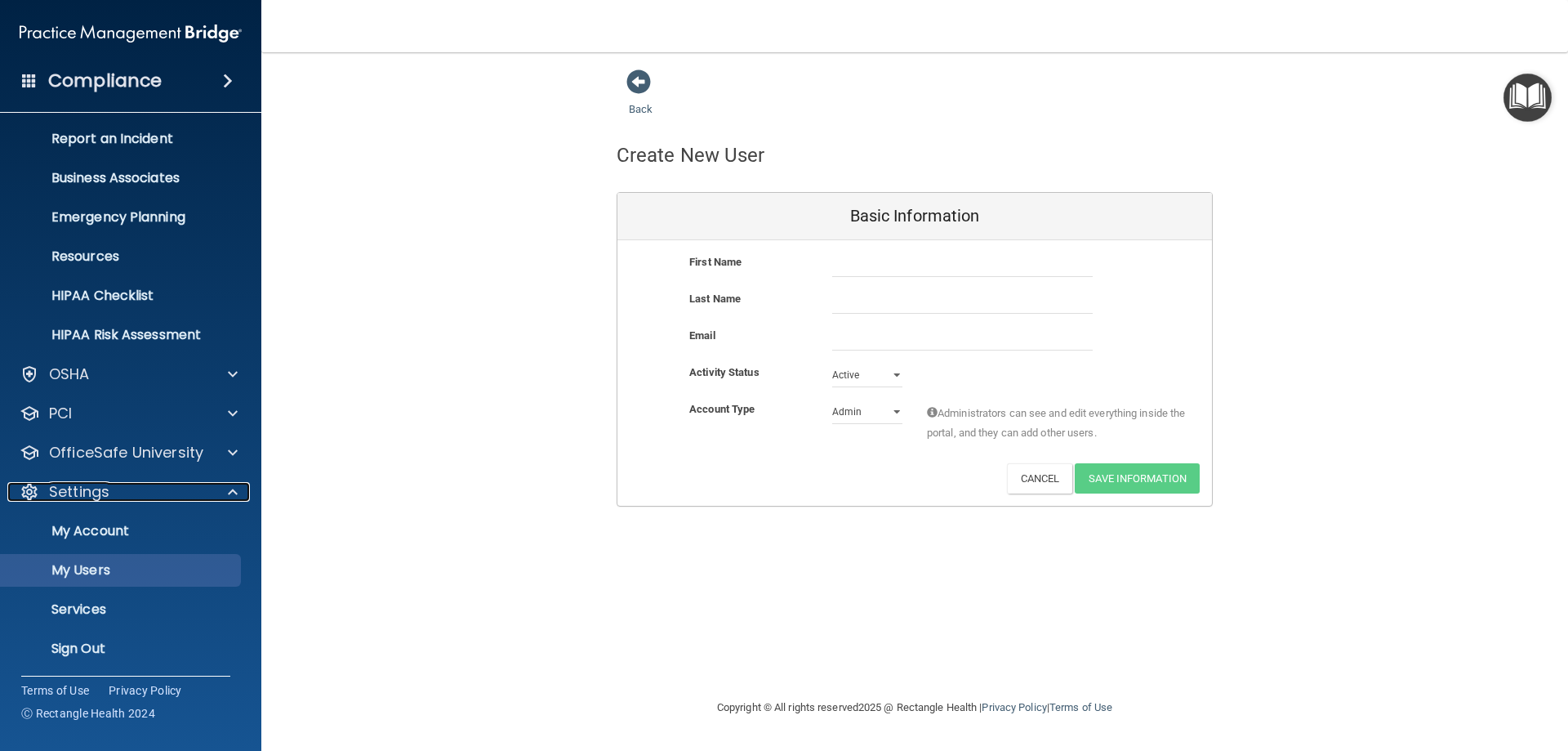
scroll to position [84, 0]
click at [119, 561] on p "My Users" at bounding box center [122, 568] width 223 height 17
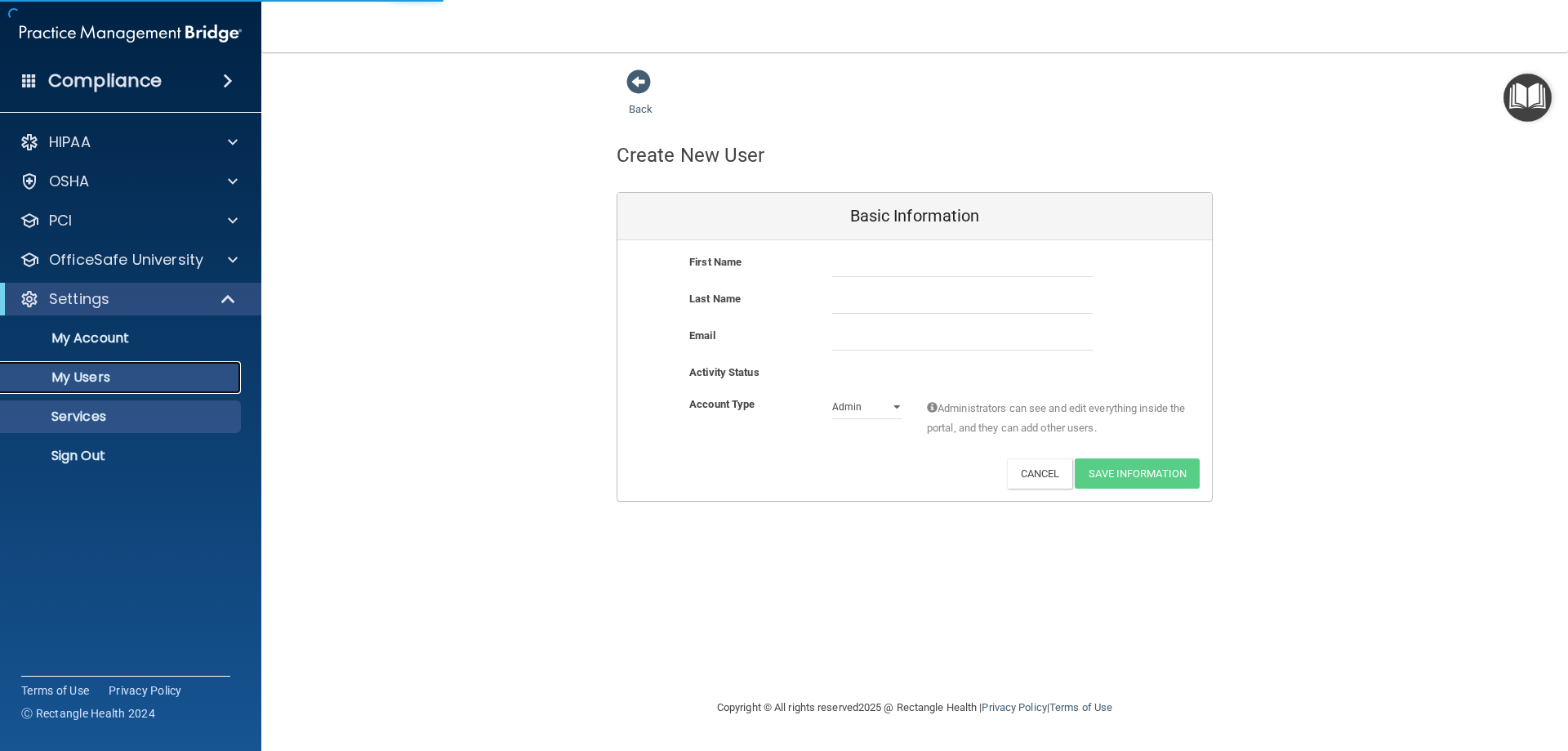
select select "20"
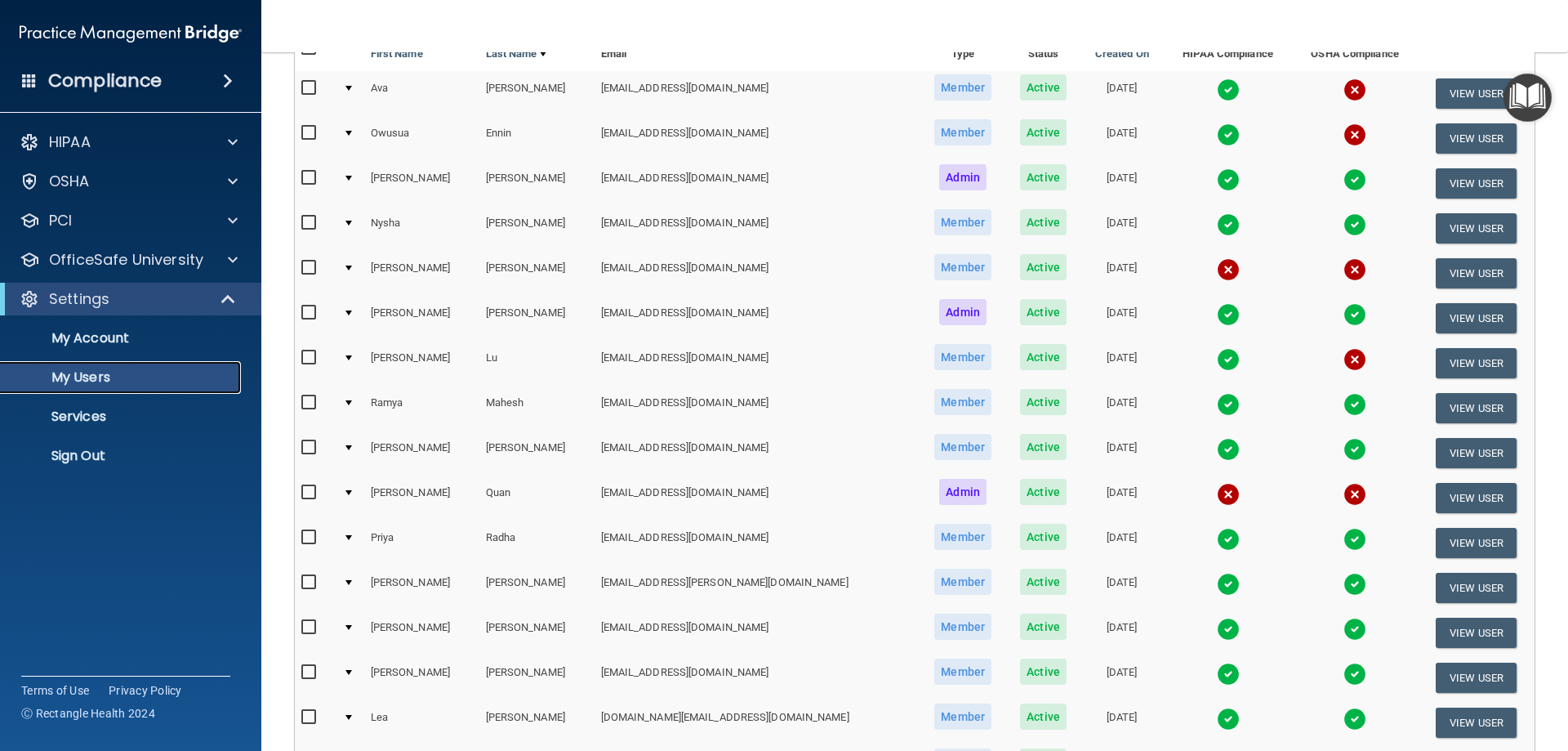
scroll to position [164, 0]
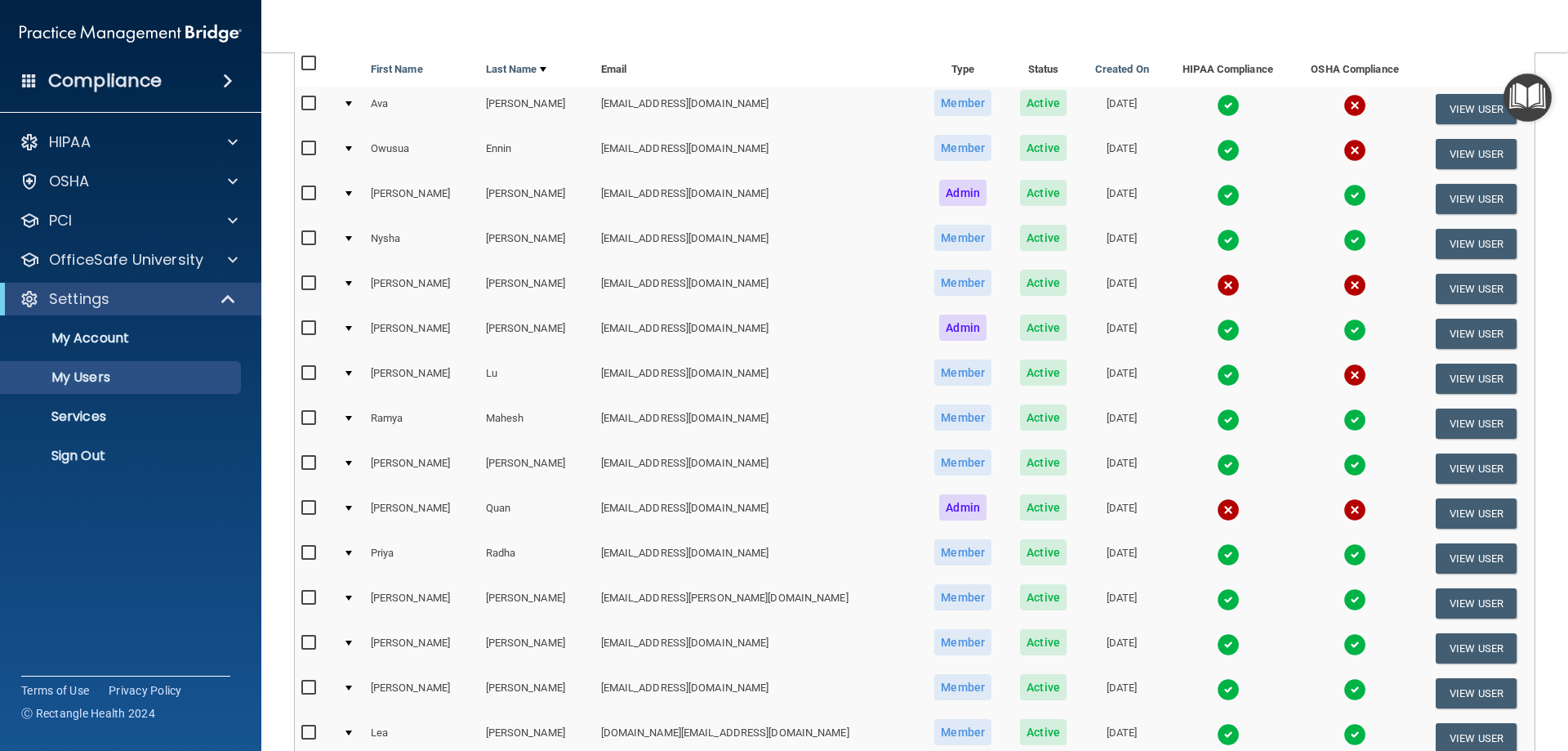
click at [310, 280] on input "checkbox" at bounding box center [310, 283] width 19 height 13
checkbox input "true"
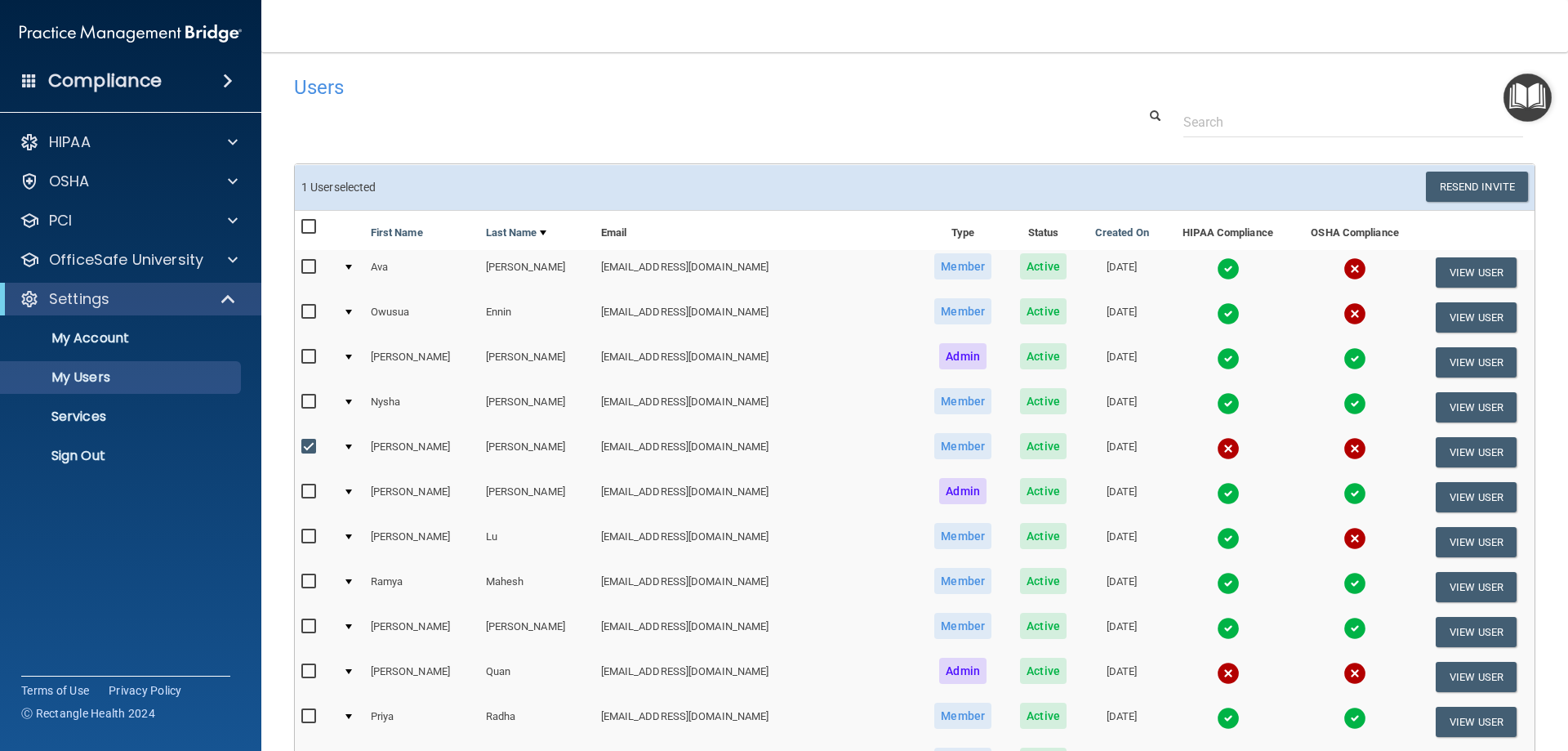
scroll to position [0, 0]
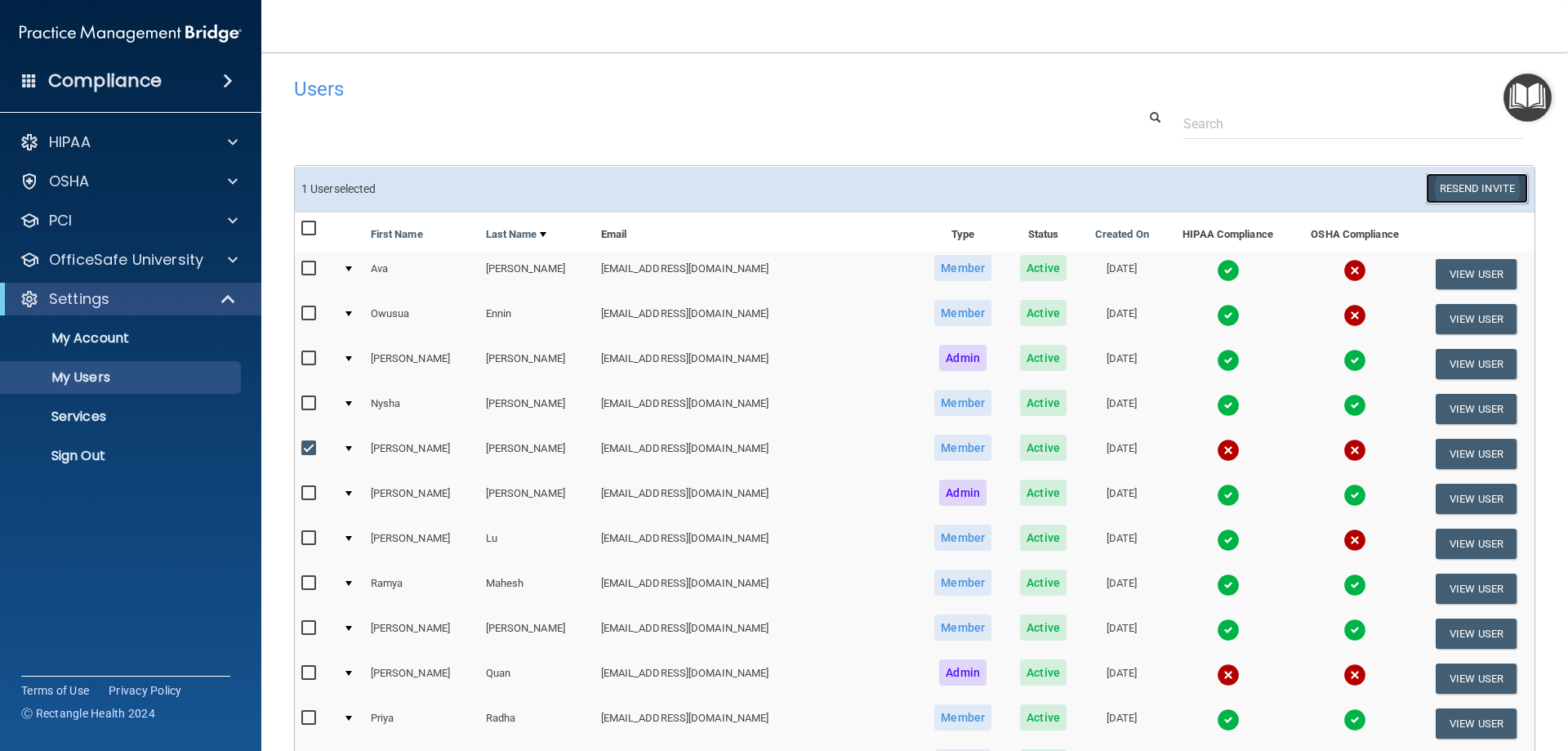
click at [1446, 185] on button "Resend Invite" at bounding box center [1476, 188] width 102 height 30
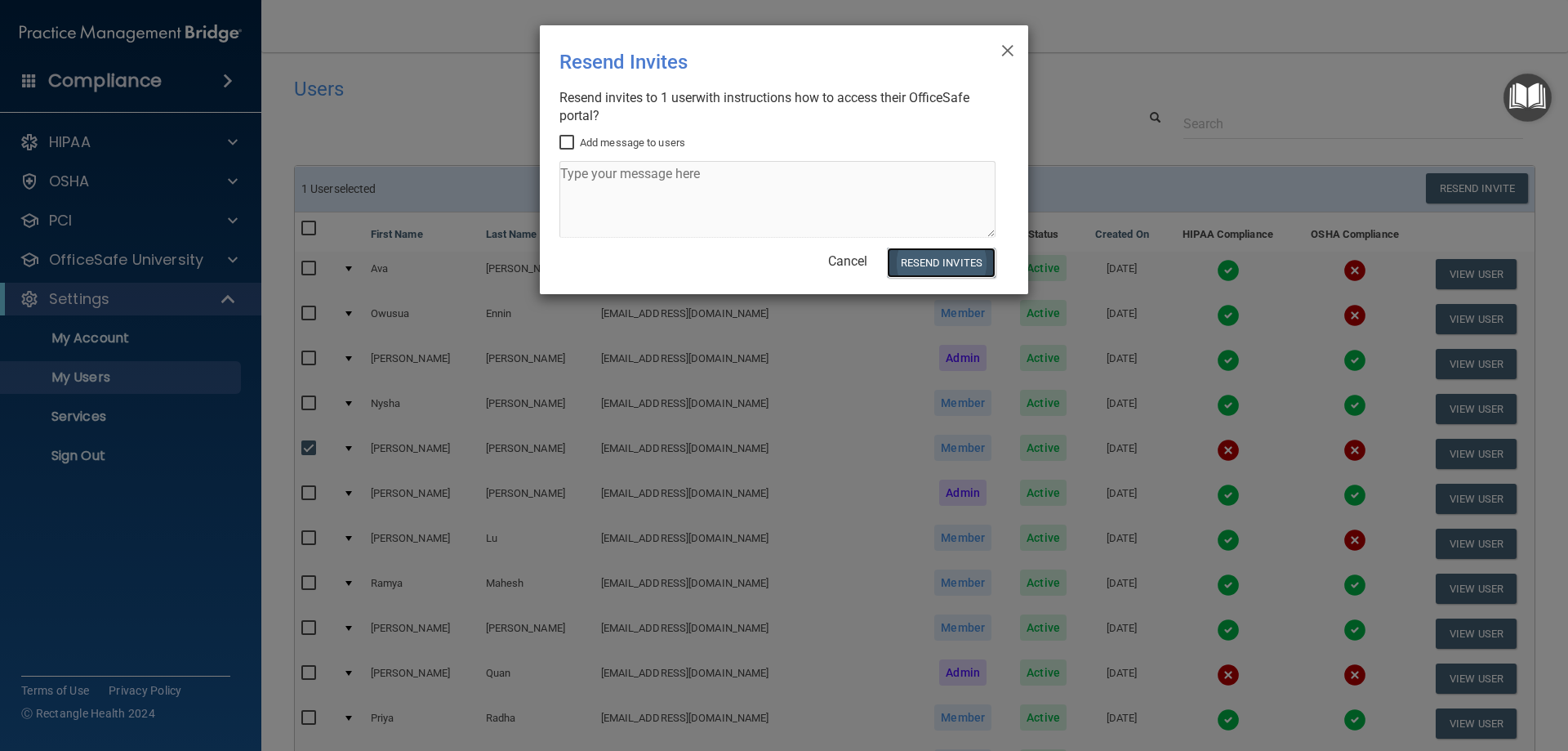
click at [943, 264] on button "Resend Invites" at bounding box center [941, 262] width 108 height 30
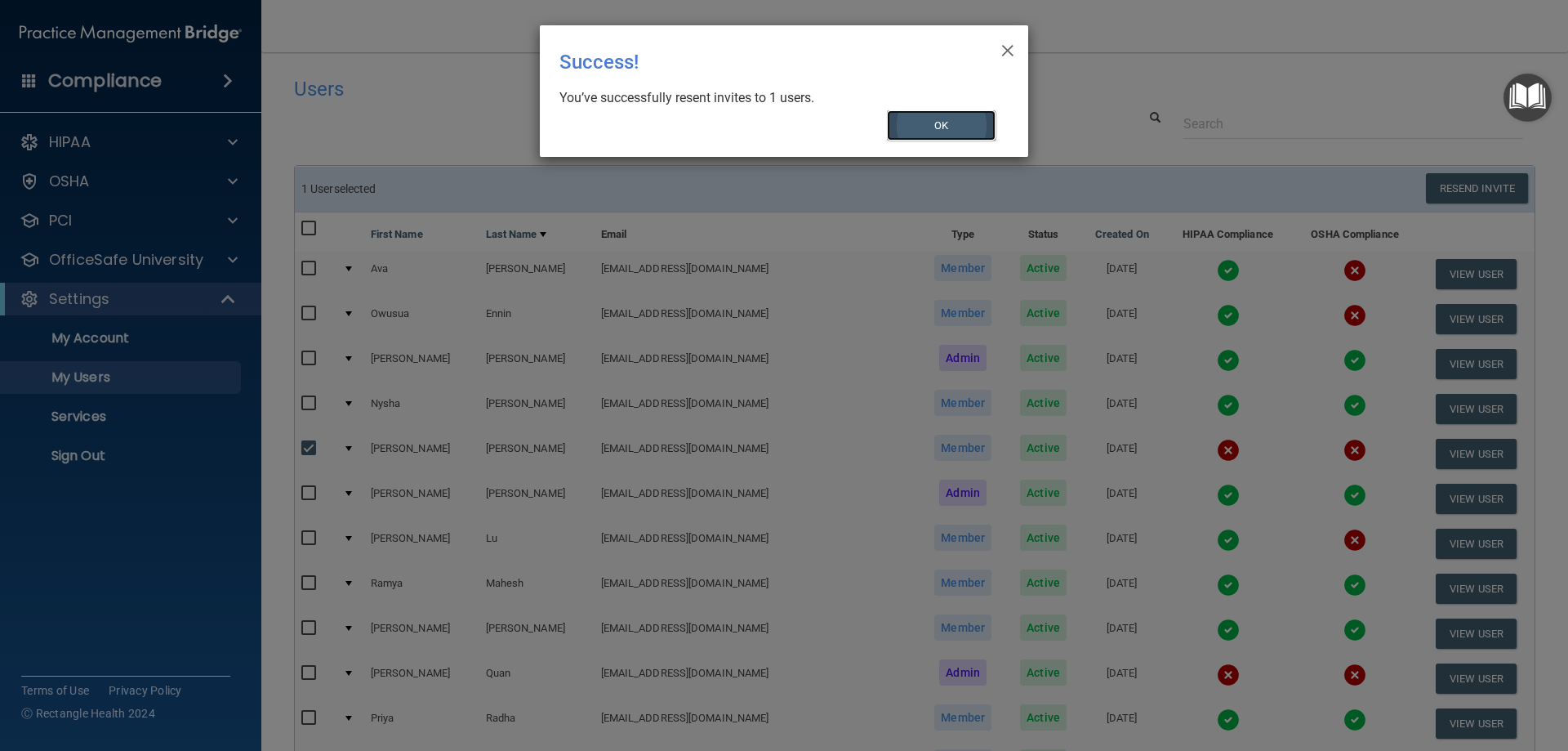
click at [928, 121] on button "OK" at bounding box center [942, 125] width 109 height 30
